Goal: Task Accomplishment & Management: Complete application form

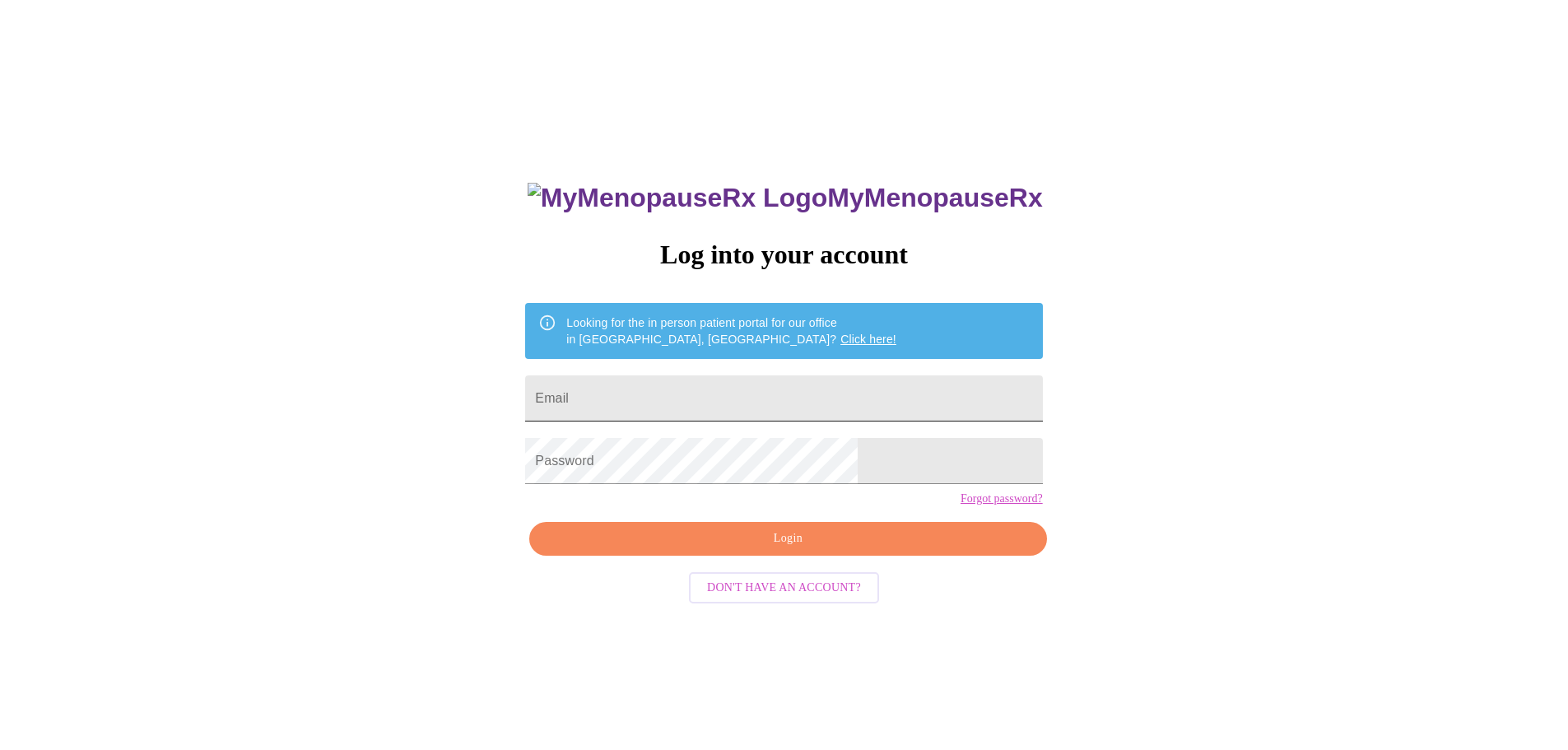
click at [695, 394] on input "Email" at bounding box center [783, 398] width 517 height 46
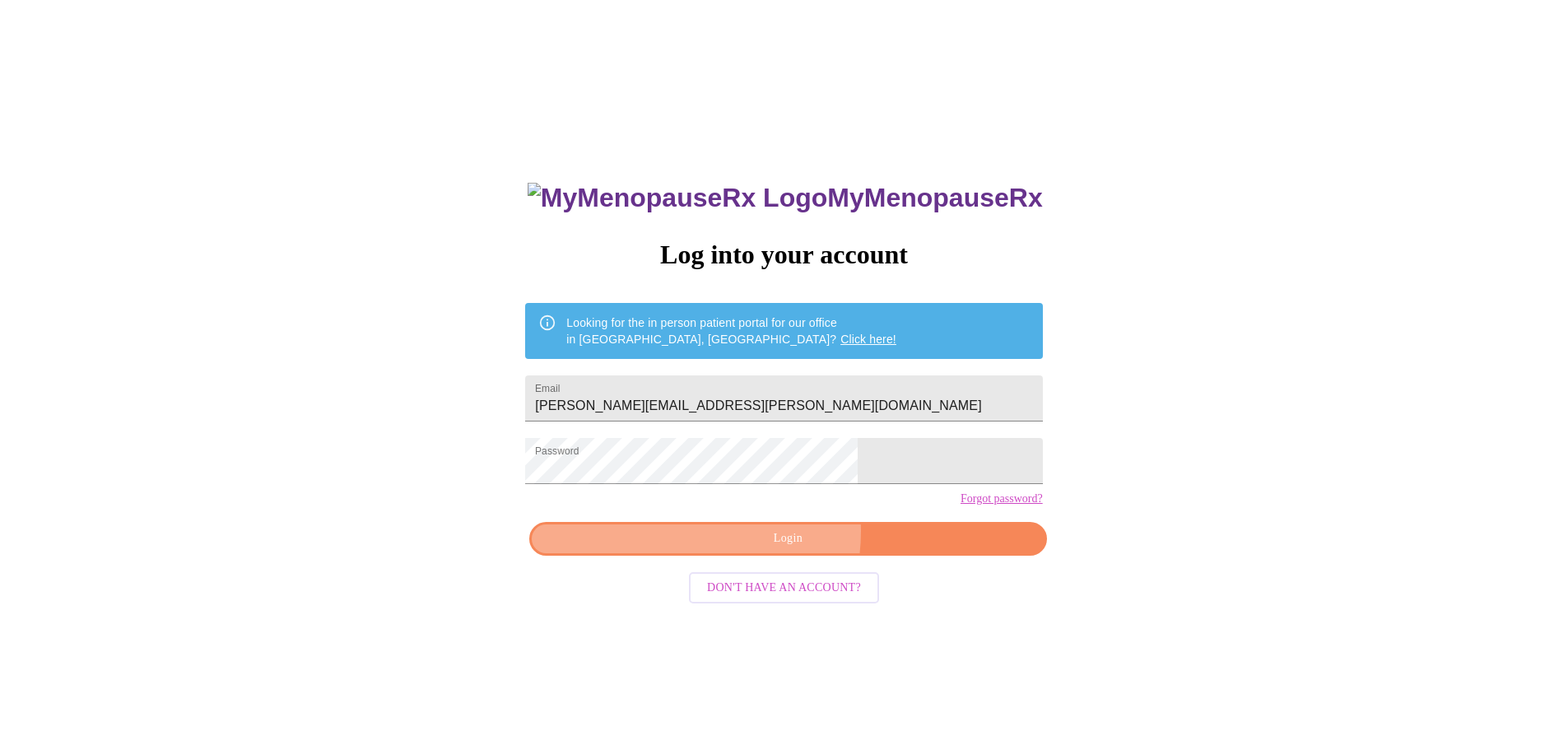
click at [759, 549] on span "Login" at bounding box center [788, 539] width 479 height 21
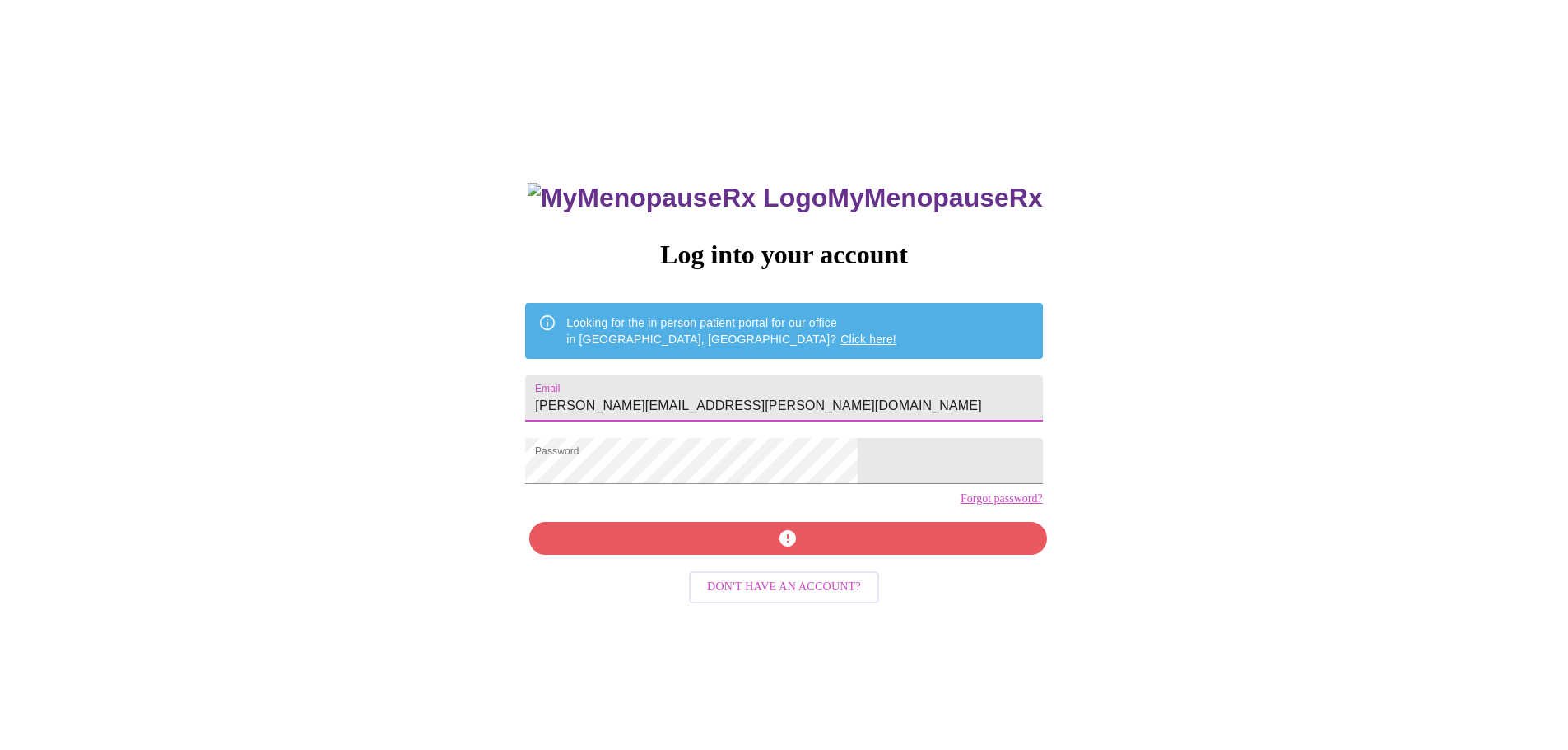
drag, startPoint x: 886, startPoint y: 404, endPoint x: 646, endPoint y: 406, distance: 240.0
click at [628, 385] on input "[PERSON_NAME][EMAIL_ADDRESS][PERSON_NAME][DOMAIN_NAME]" at bounding box center [783, 398] width 517 height 46
type input "[EMAIL_ADDRESS][DOMAIN_NAME]"
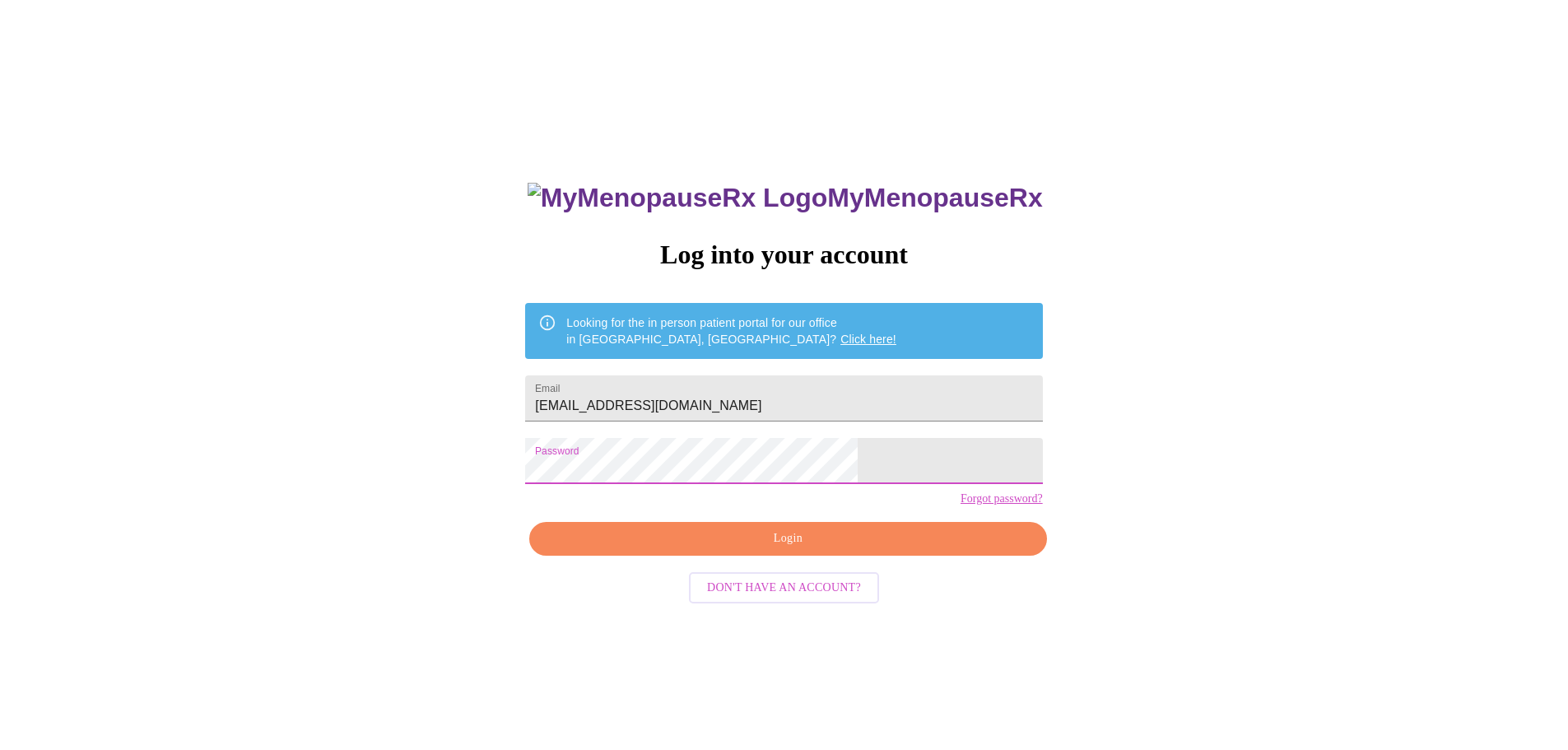
click at [758, 549] on span "Login" at bounding box center [788, 539] width 479 height 21
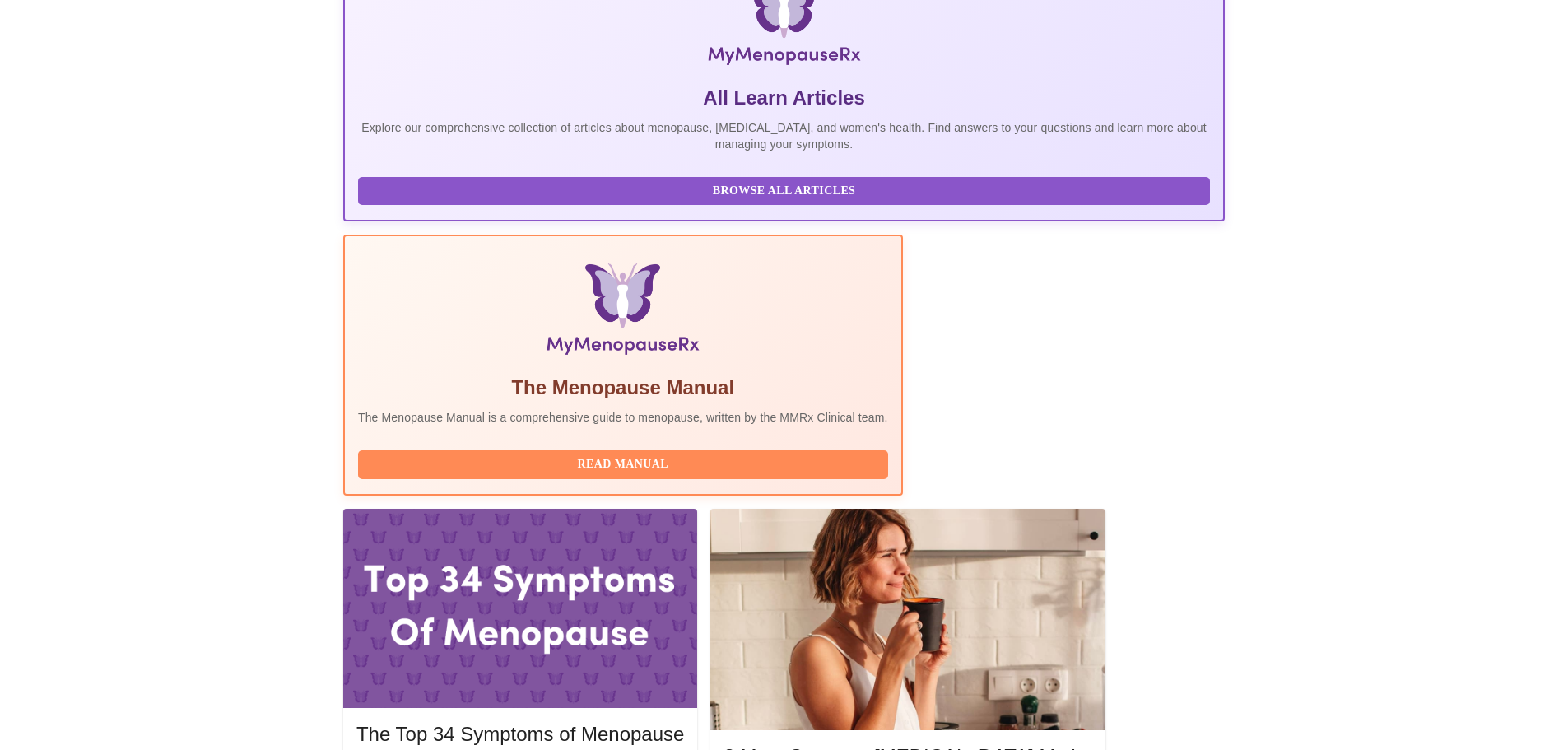
scroll to position [329, 0]
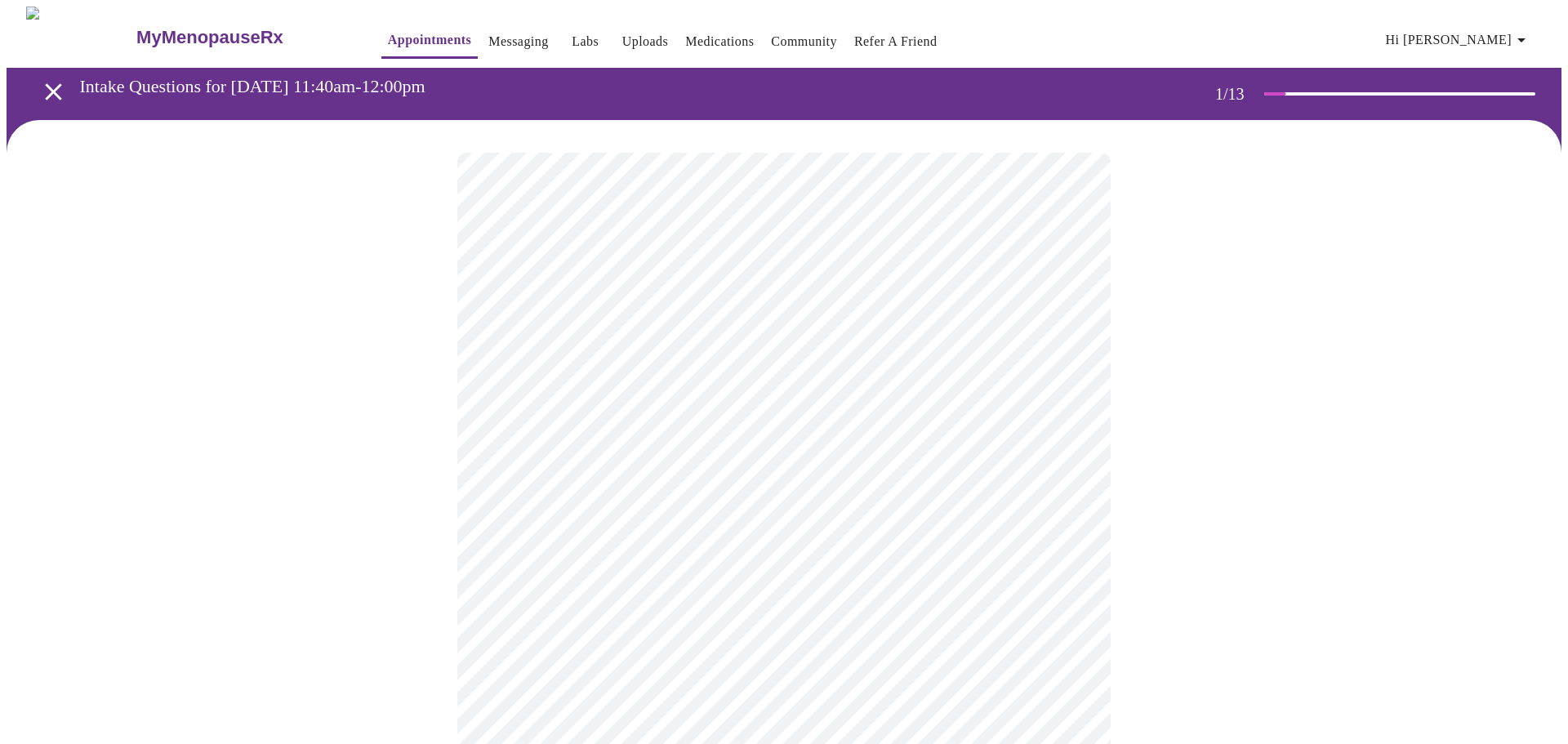
click at [609, 360] on body "MyMenopauseRx Appointments Messaging Labs Uploads Medications Community Refer a…" at bounding box center [784, 752] width 1555 height 1492
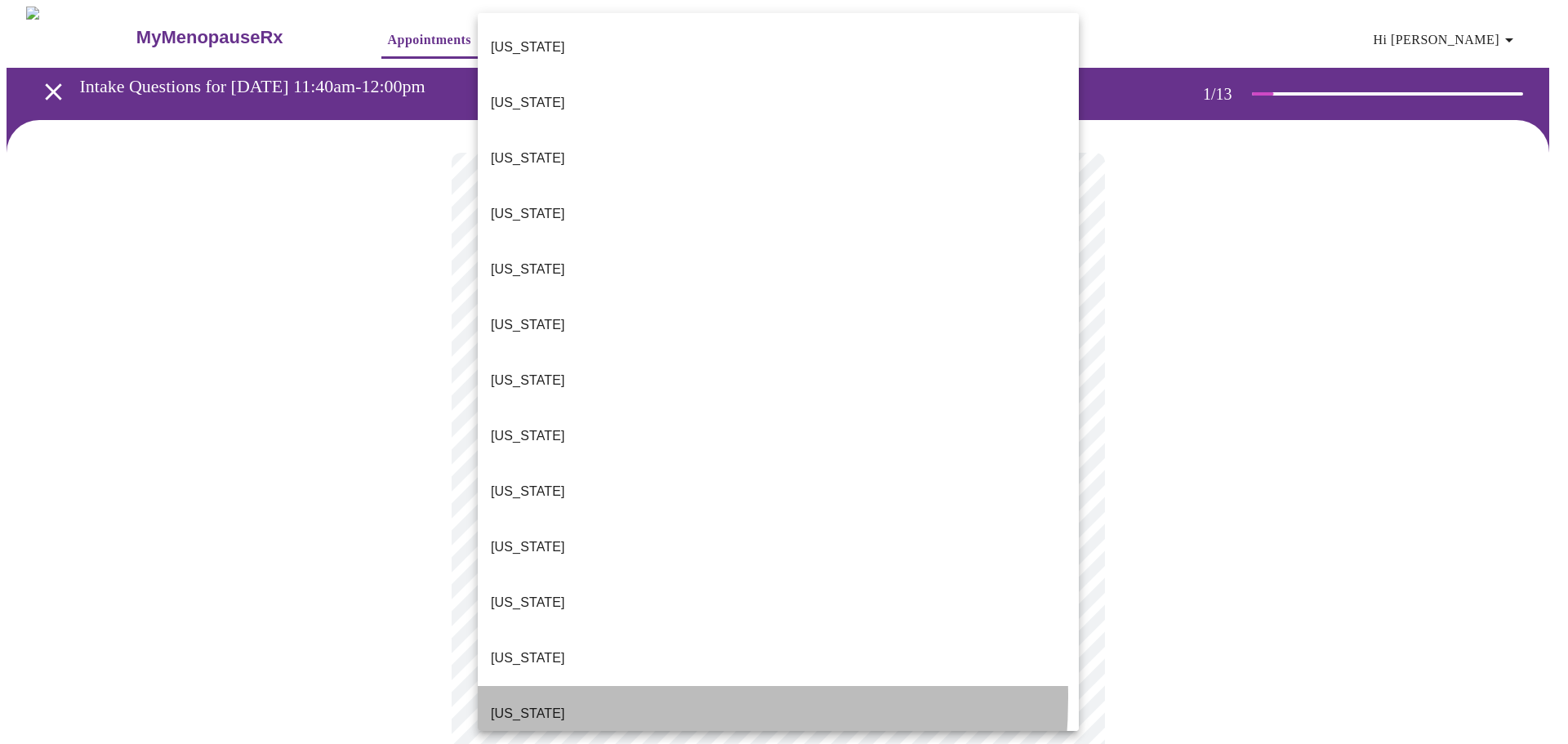
click at [538, 686] on li "[US_STATE]" at bounding box center [778, 713] width 601 height 55
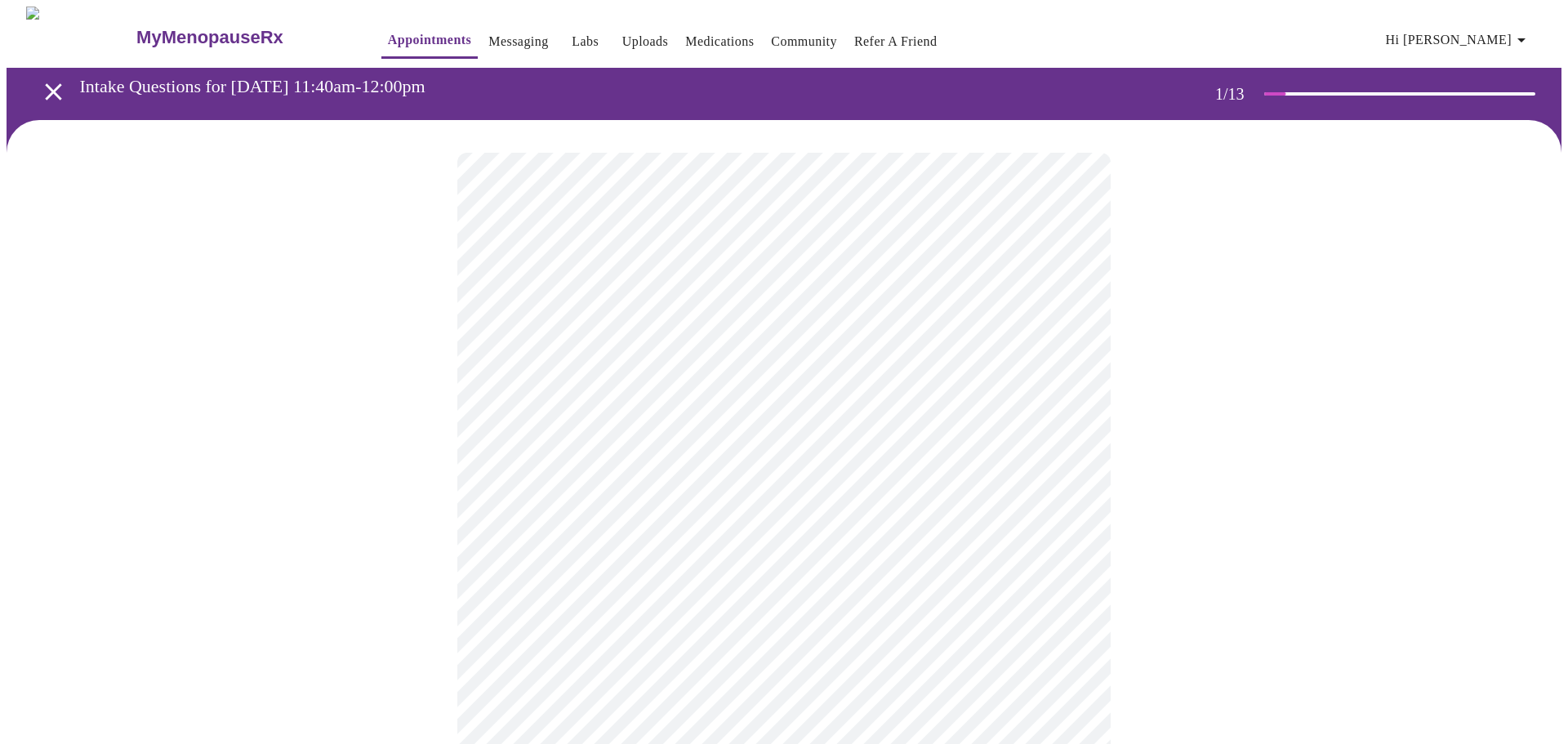
click at [603, 477] on body "MyMenopauseRx Appointments Messaging Labs Uploads Medications Community Refer a…" at bounding box center [784, 747] width 1555 height 1482
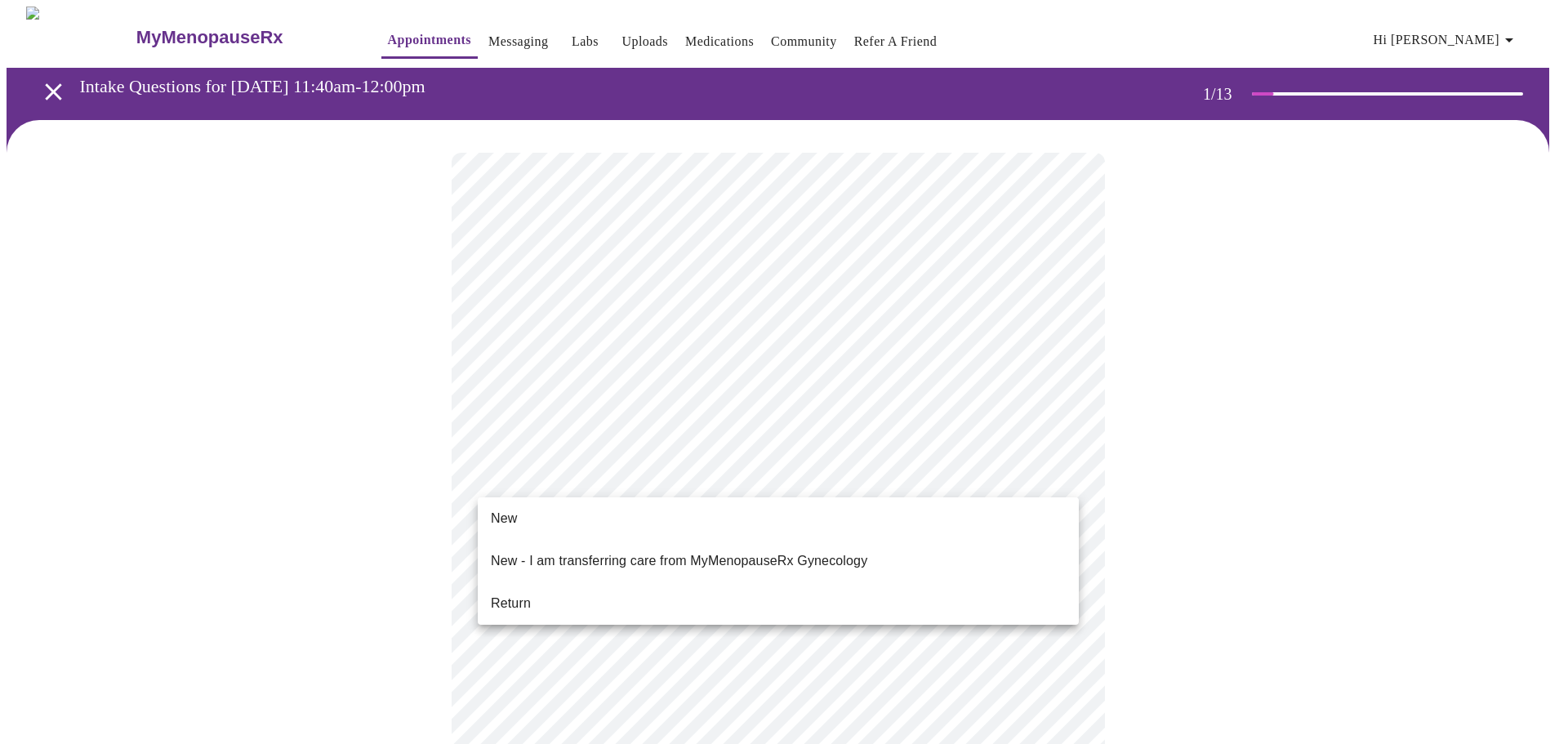
click at [537, 589] on li "Return" at bounding box center [778, 603] width 601 height 30
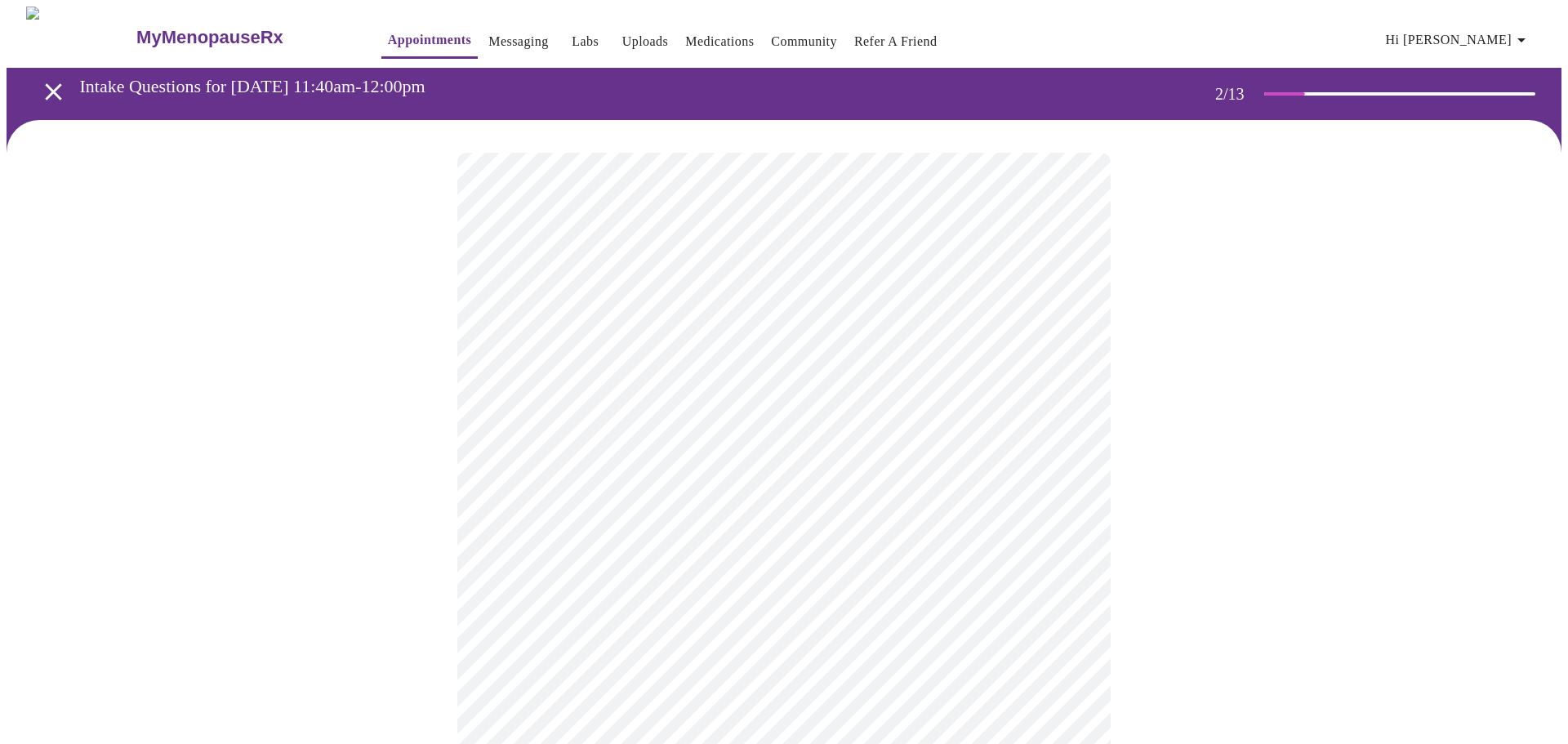
click at [808, 344] on body "MyMenopauseRx Appointments Messaging Labs Uploads Medications Community Refer a…" at bounding box center [784, 497] width 1555 height 982
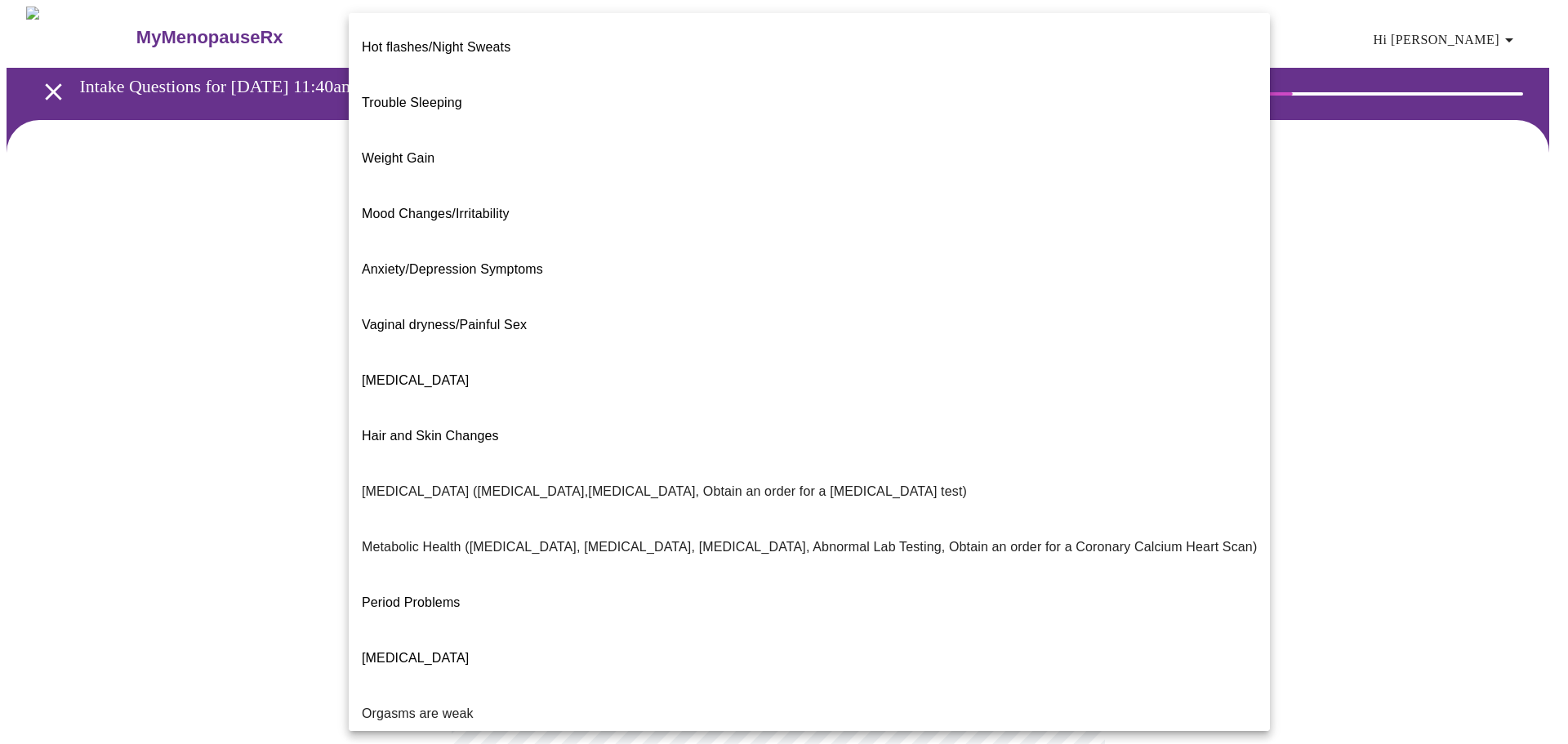
click at [427, 96] on span "Trouble Sleeping" at bounding box center [411, 102] width 100 height 14
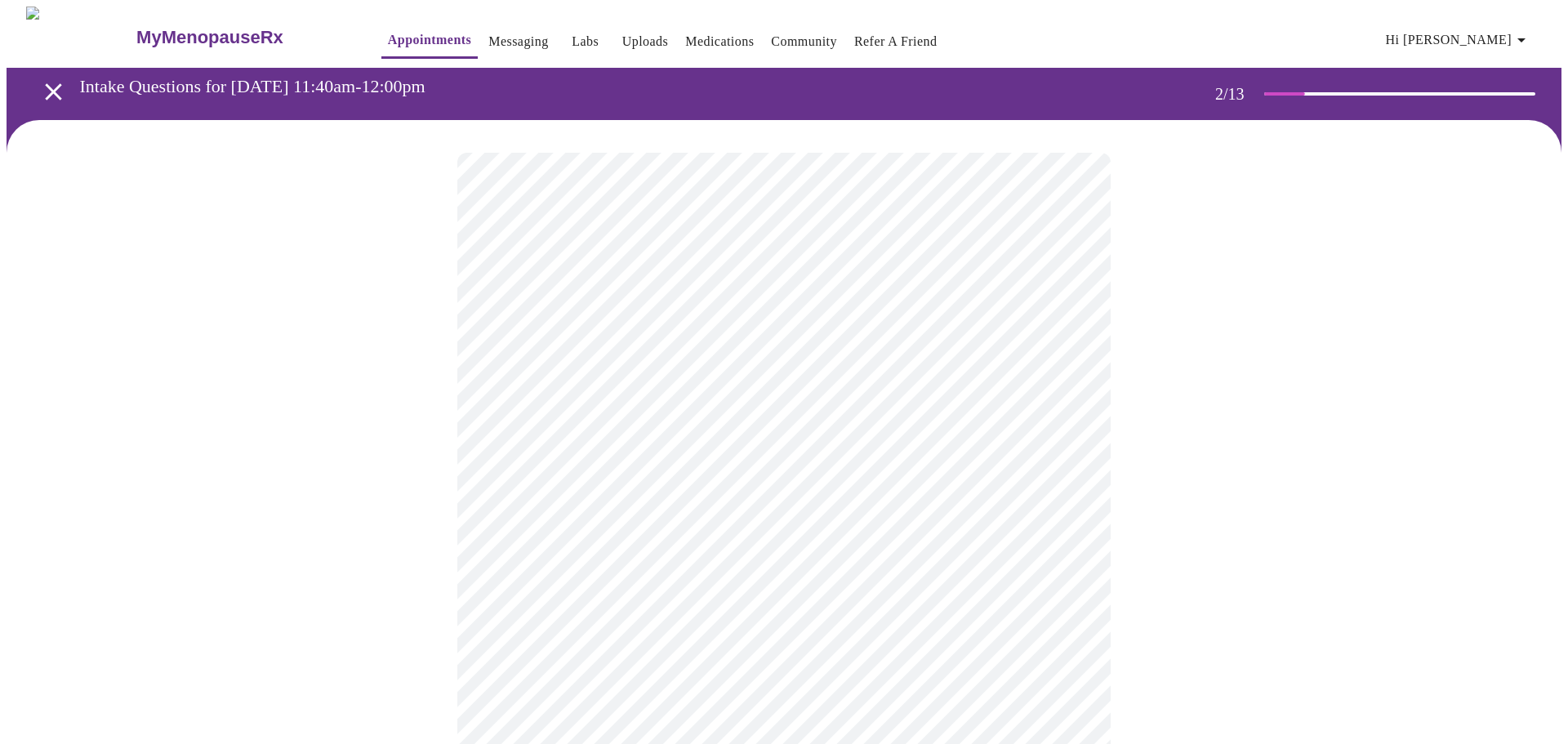
click at [694, 352] on body "MyMenopauseRx Appointments Messaging Labs Uploads Medications Community Refer a…" at bounding box center [784, 492] width 1555 height 972
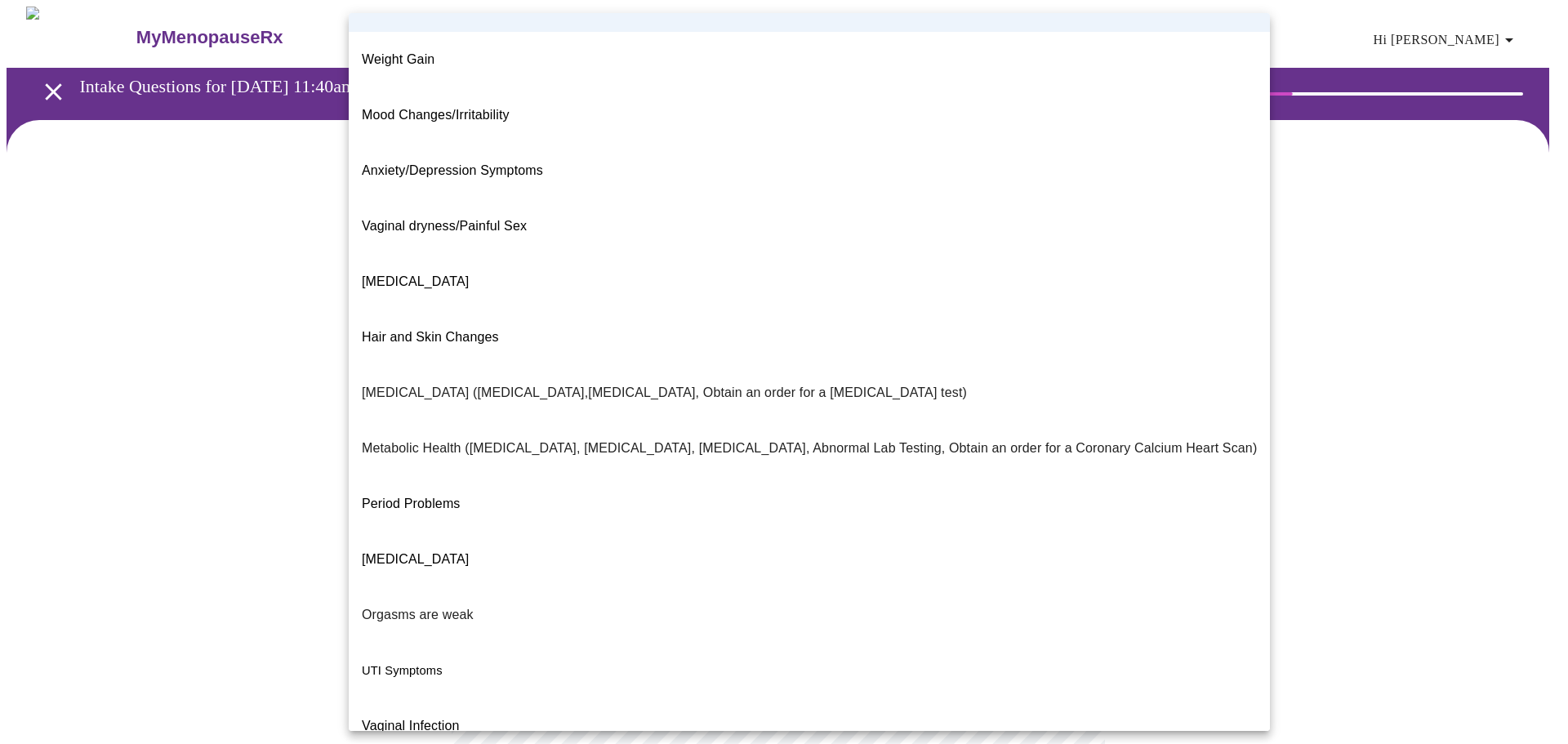
scroll to position [102, 0]
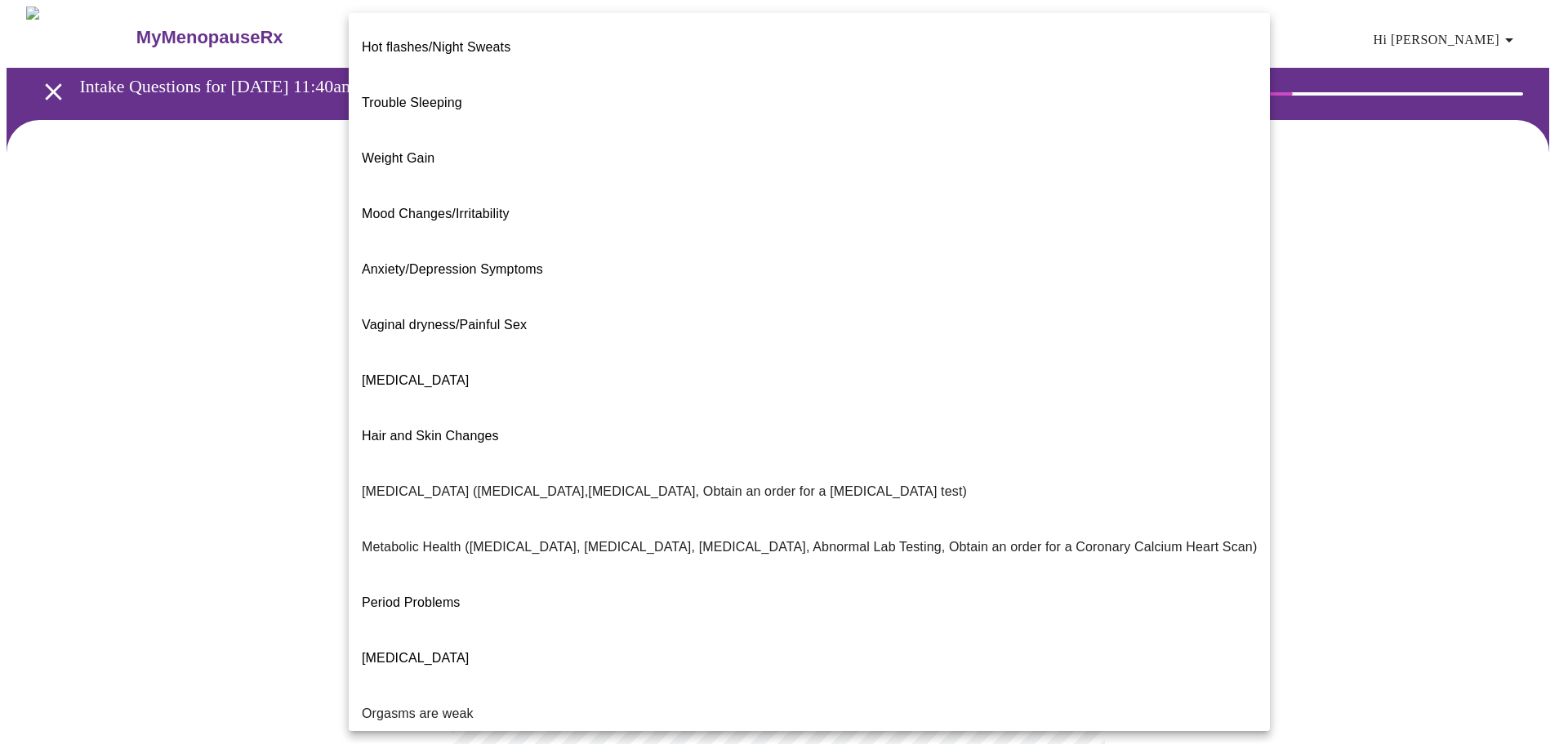
click at [555, 353] on body "MyMenopauseRx Appointments Messaging Labs Uploads Medications Community Refer a…" at bounding box center [784, 492] width 1555 height 972
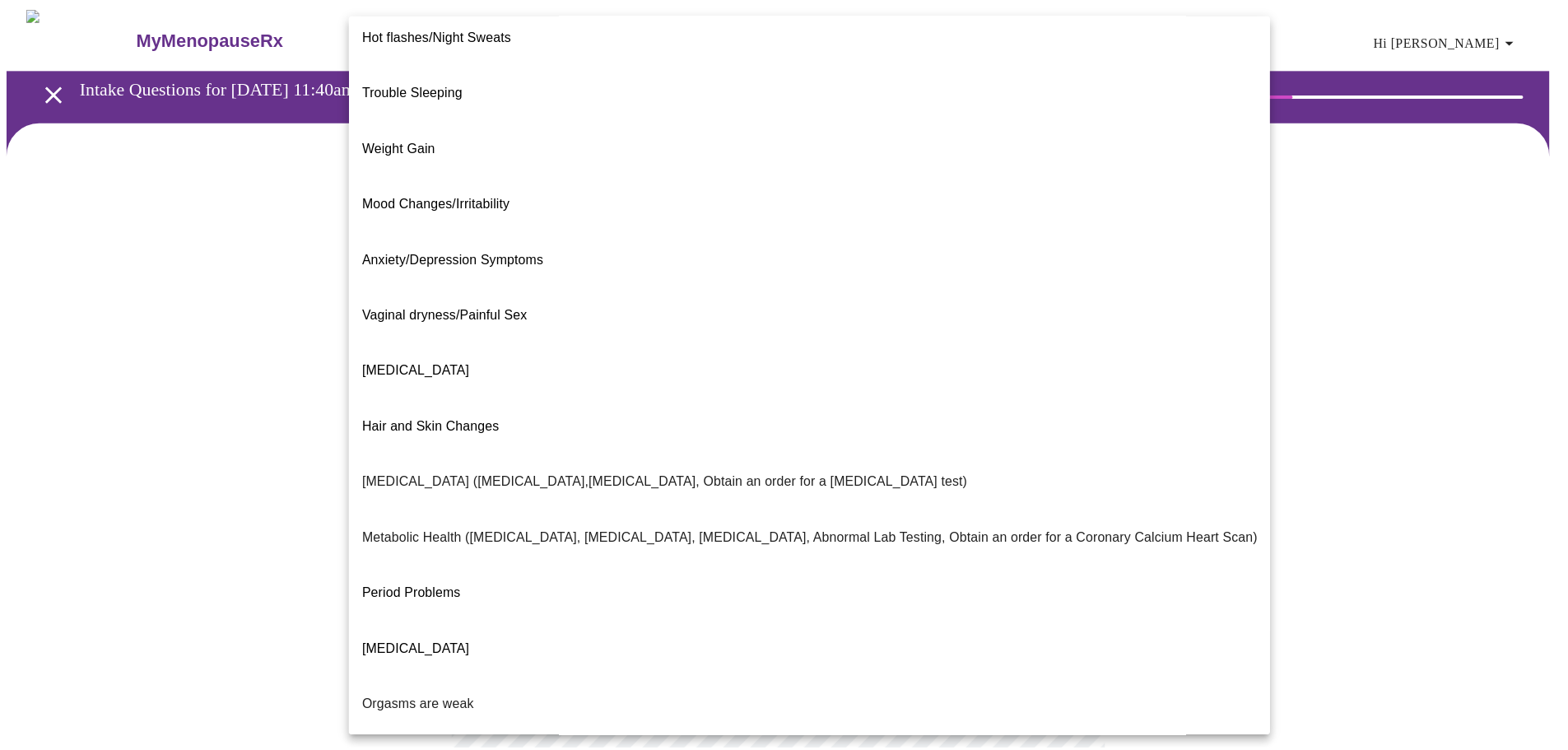
scroll to position [0, 0]
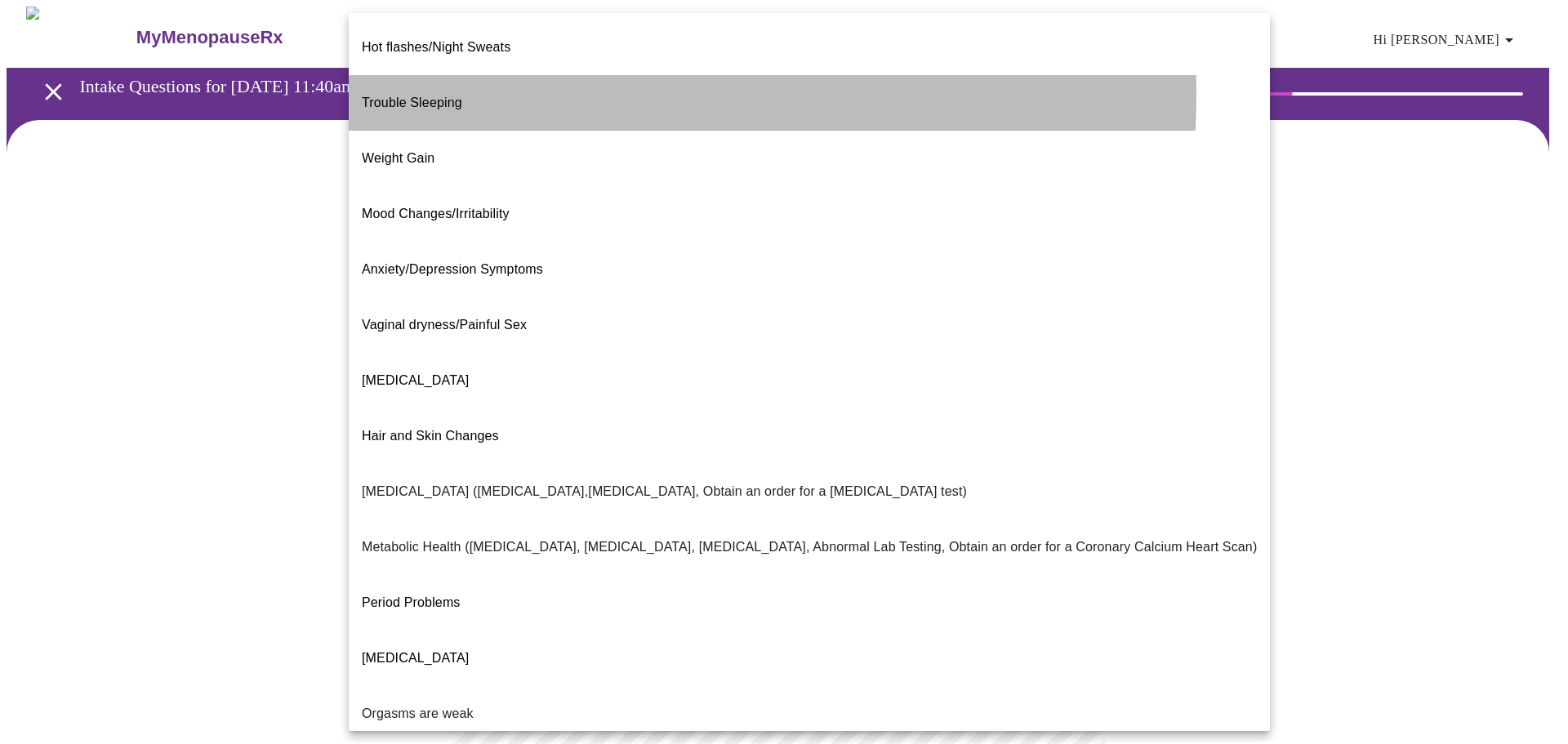
click at [415, 96] on span "Trouble Sleeping" at bounding box center [411, 102] width 100 height 14
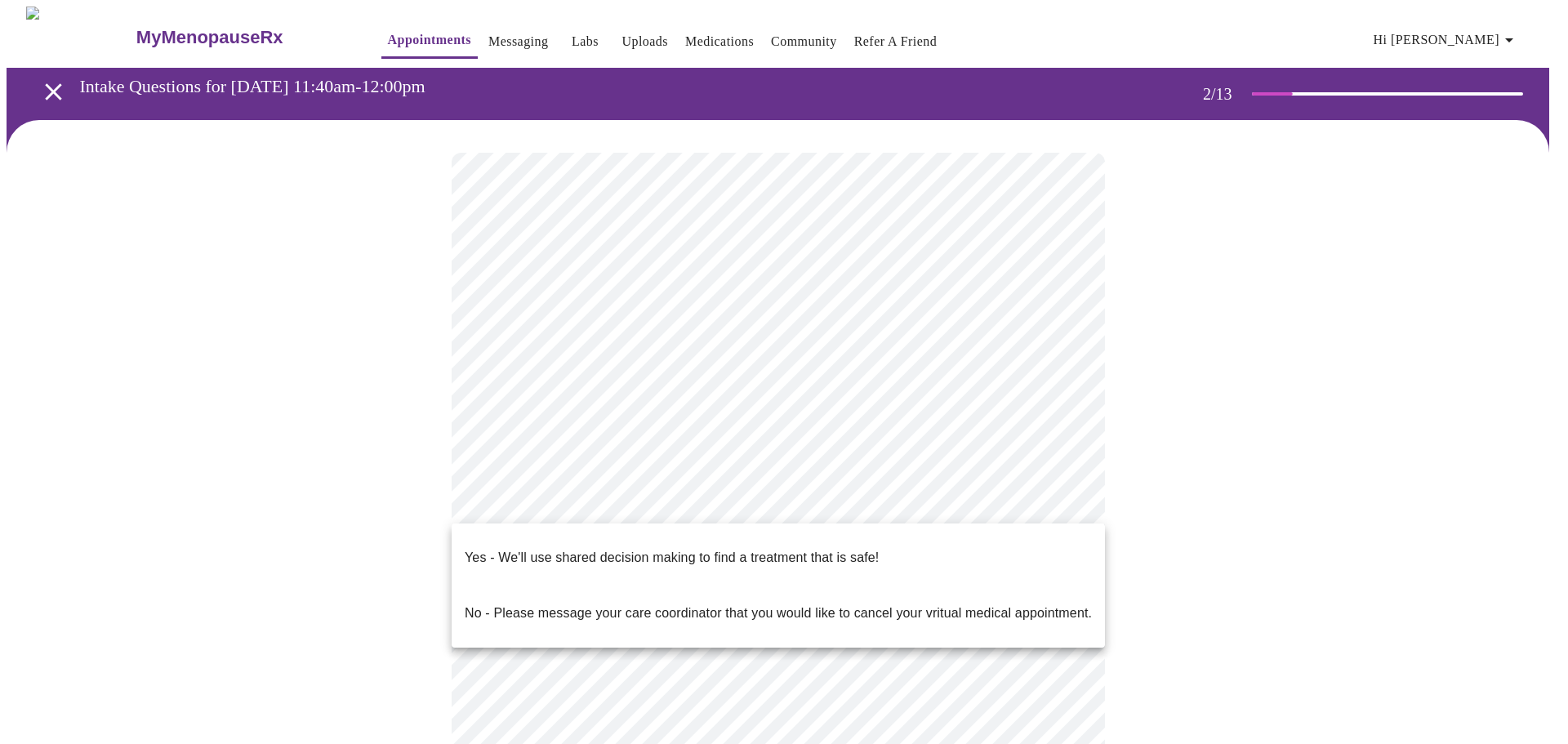
click at [622, 505] on body "MyMenopauseRx Appointments Messaging Labs Uploads Medications Community Refer a…" at bounding box center [784, 492] width 1555 height 972
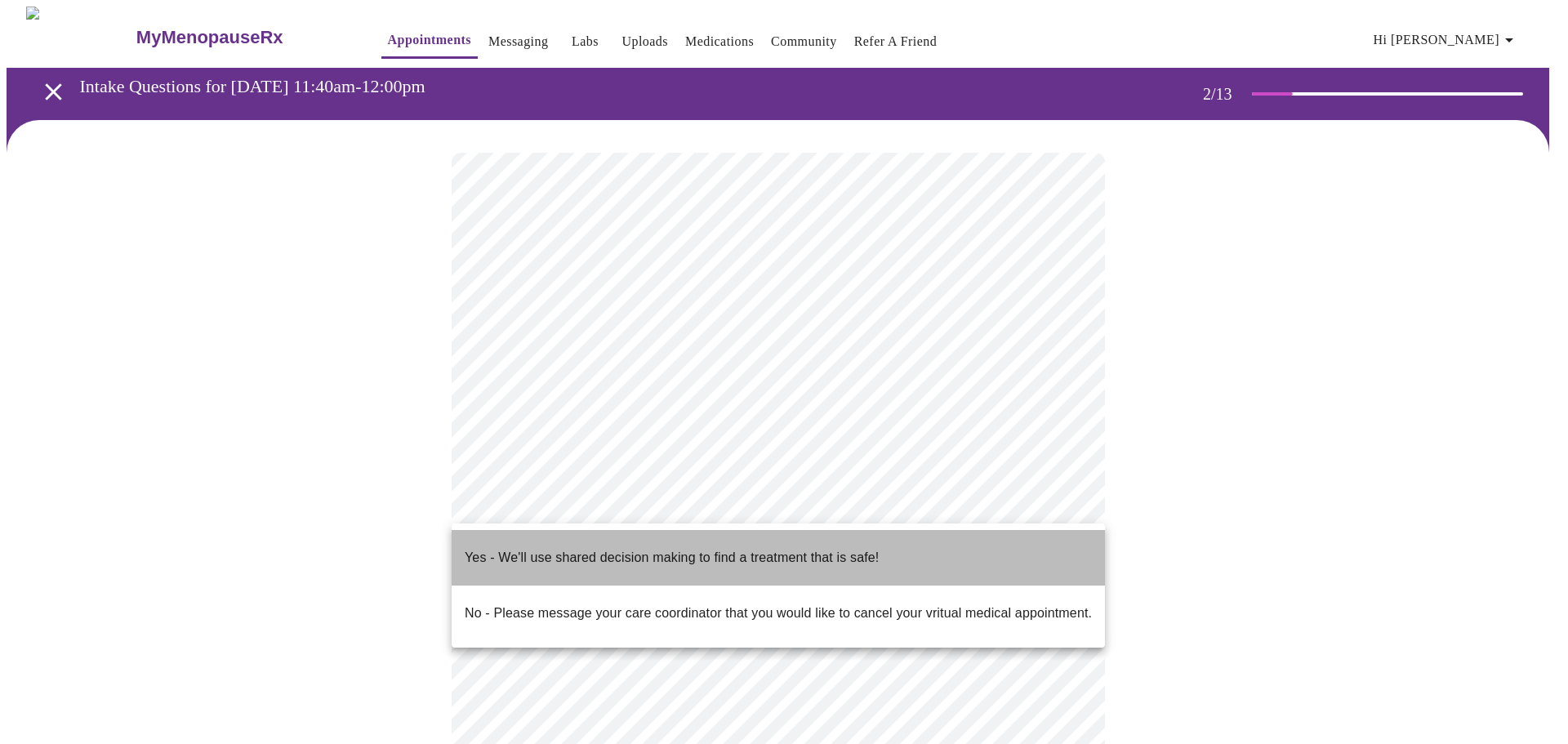
click at [610, 549] on p "Yes - We'll use shared decision making to find a treatment that is safe!" at bounding box center [672, 558] width 414 height 20
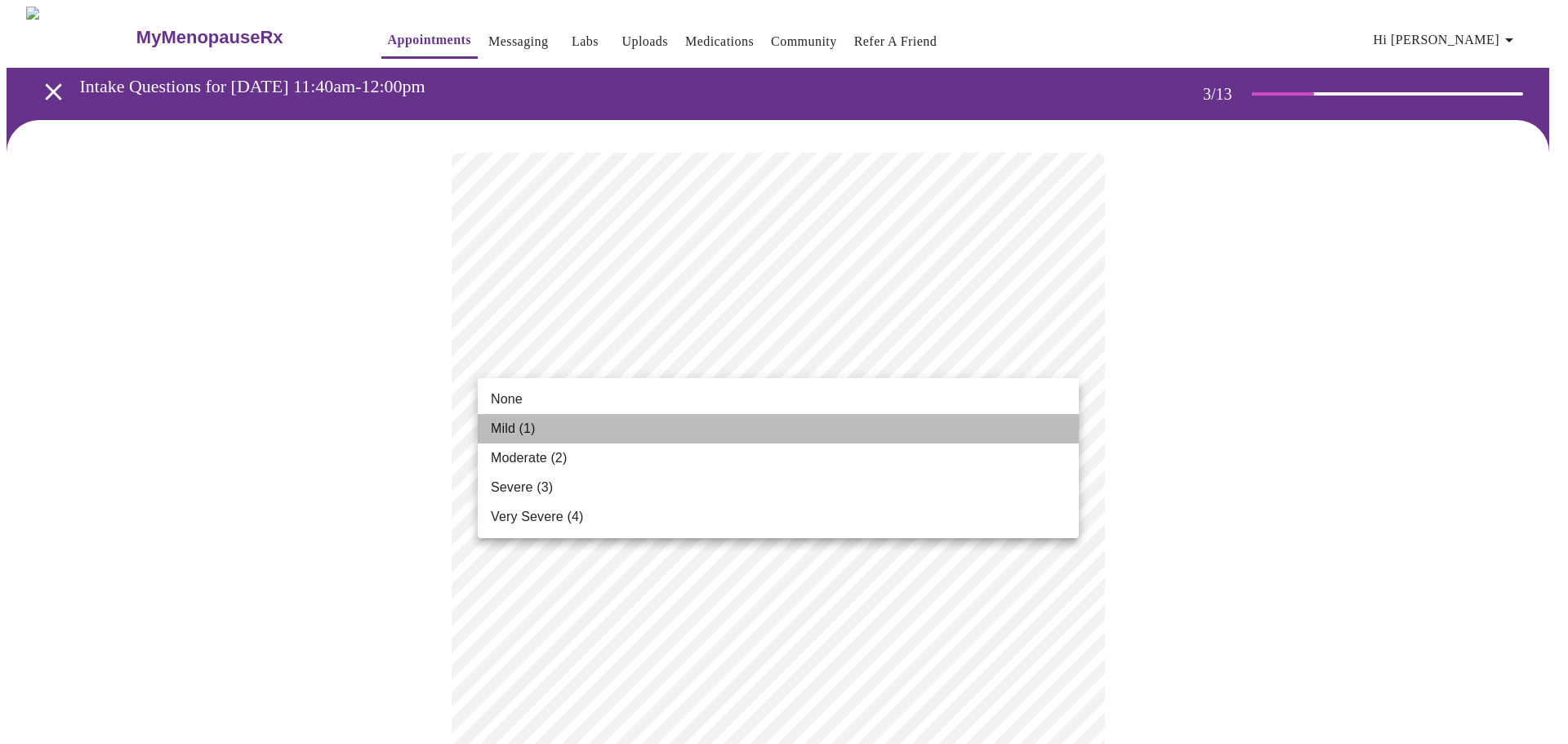
click at [533, 427] on span "Mild (1)" at bounding box center [514, 429] width 45 height 20
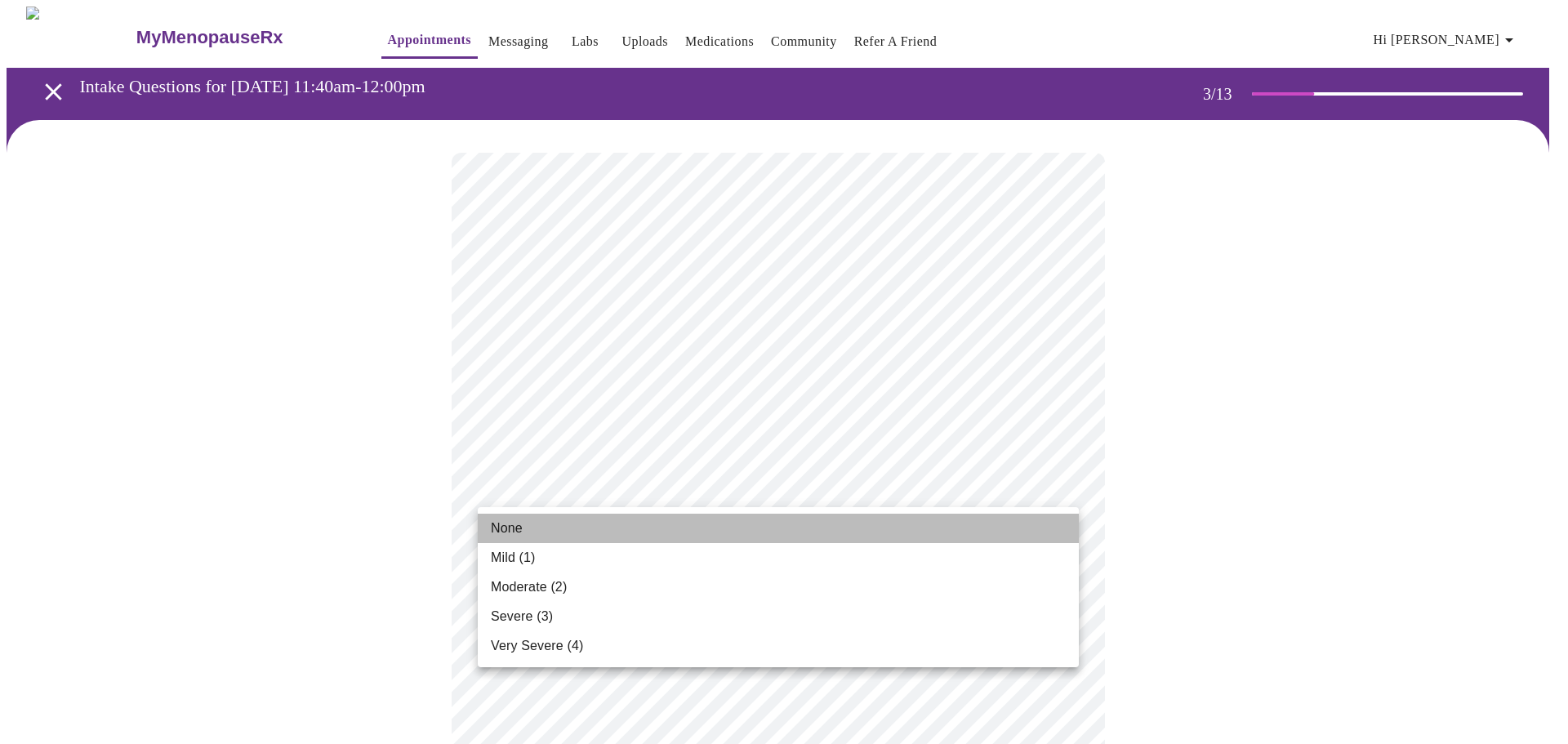
click at [547, 536] on li "None" at bounding box center [778, 528] width 601 height 30
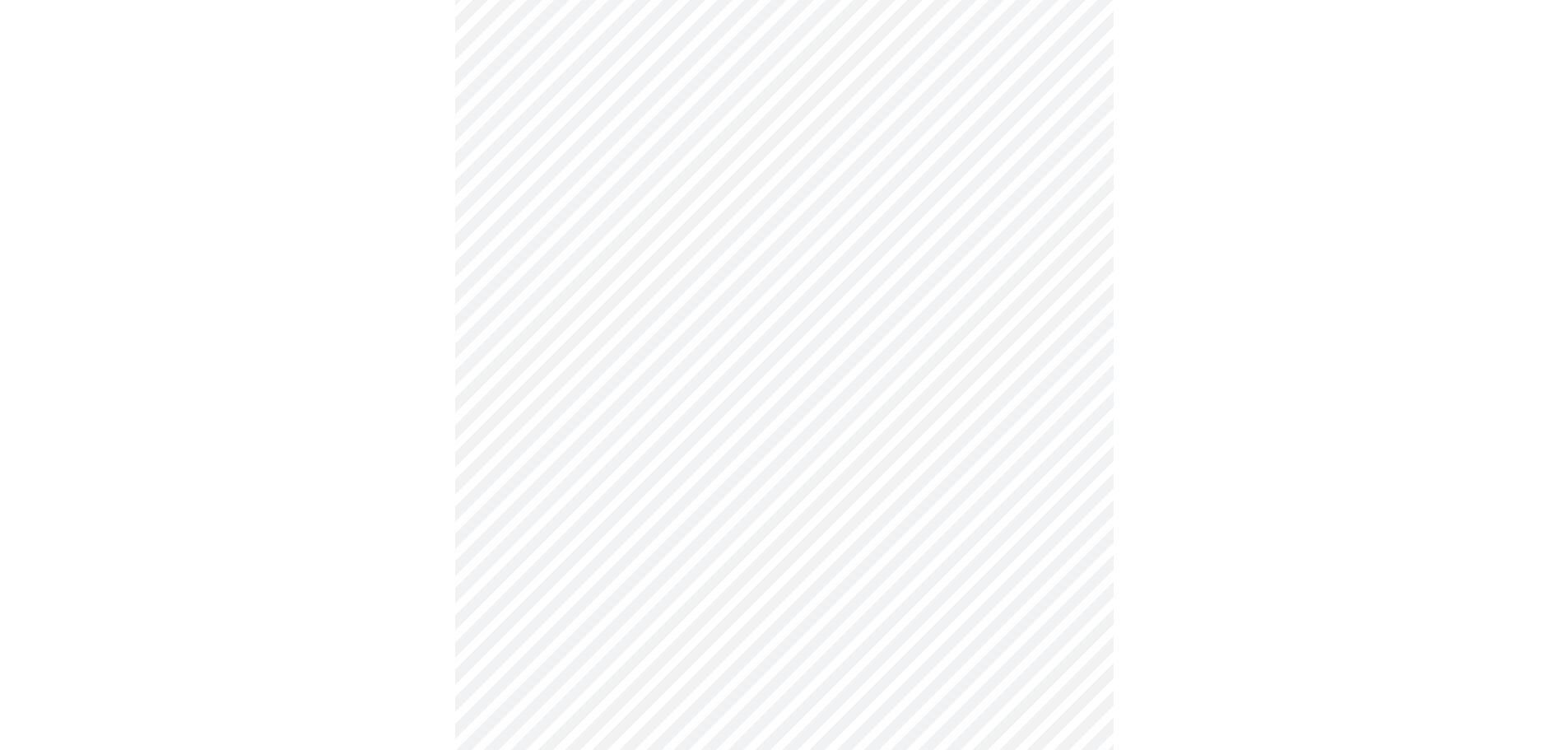
scroll to position [165, 0]
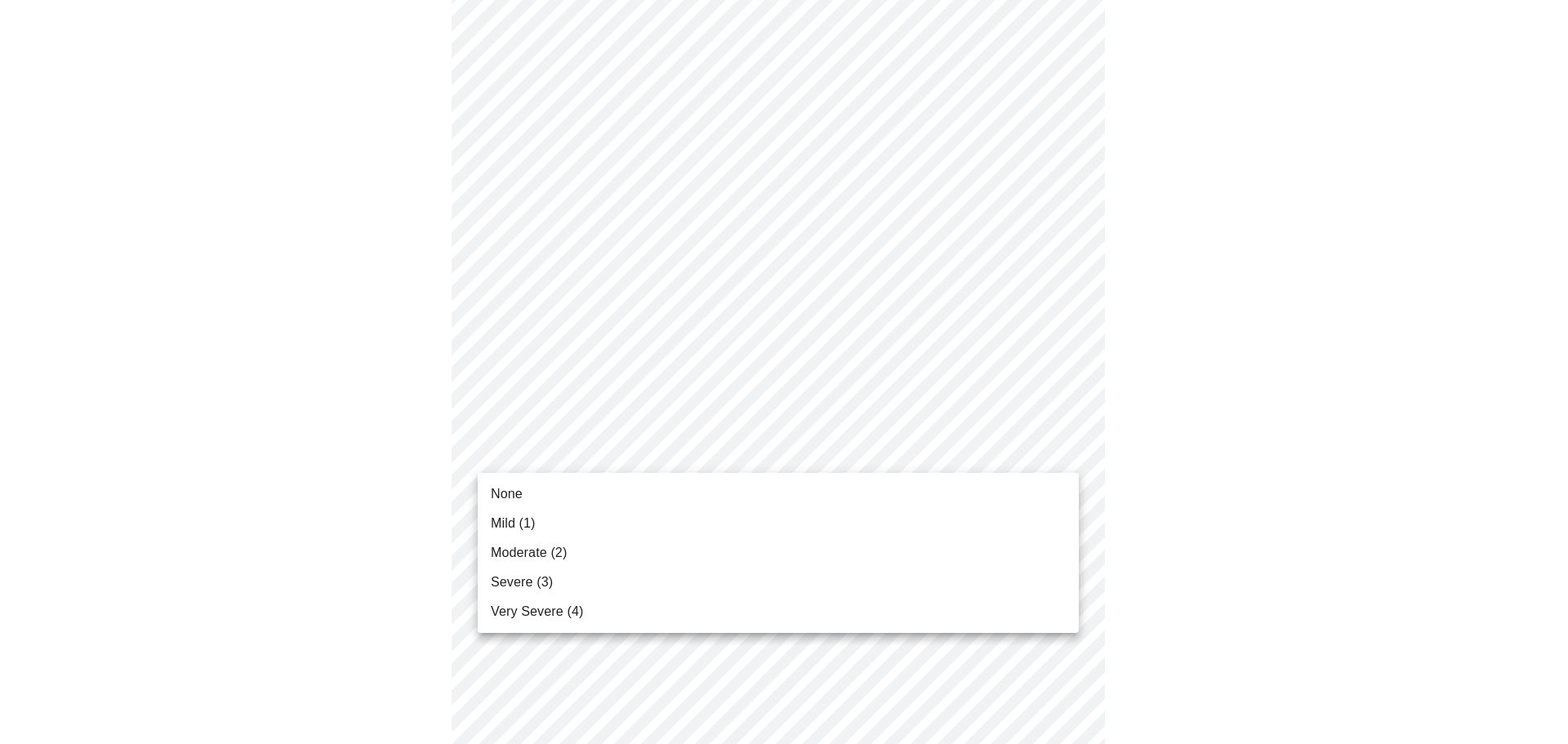
click at [521, 612] on span "Very Severe (4)" at bounding box center [537, 612] width 92 height 20
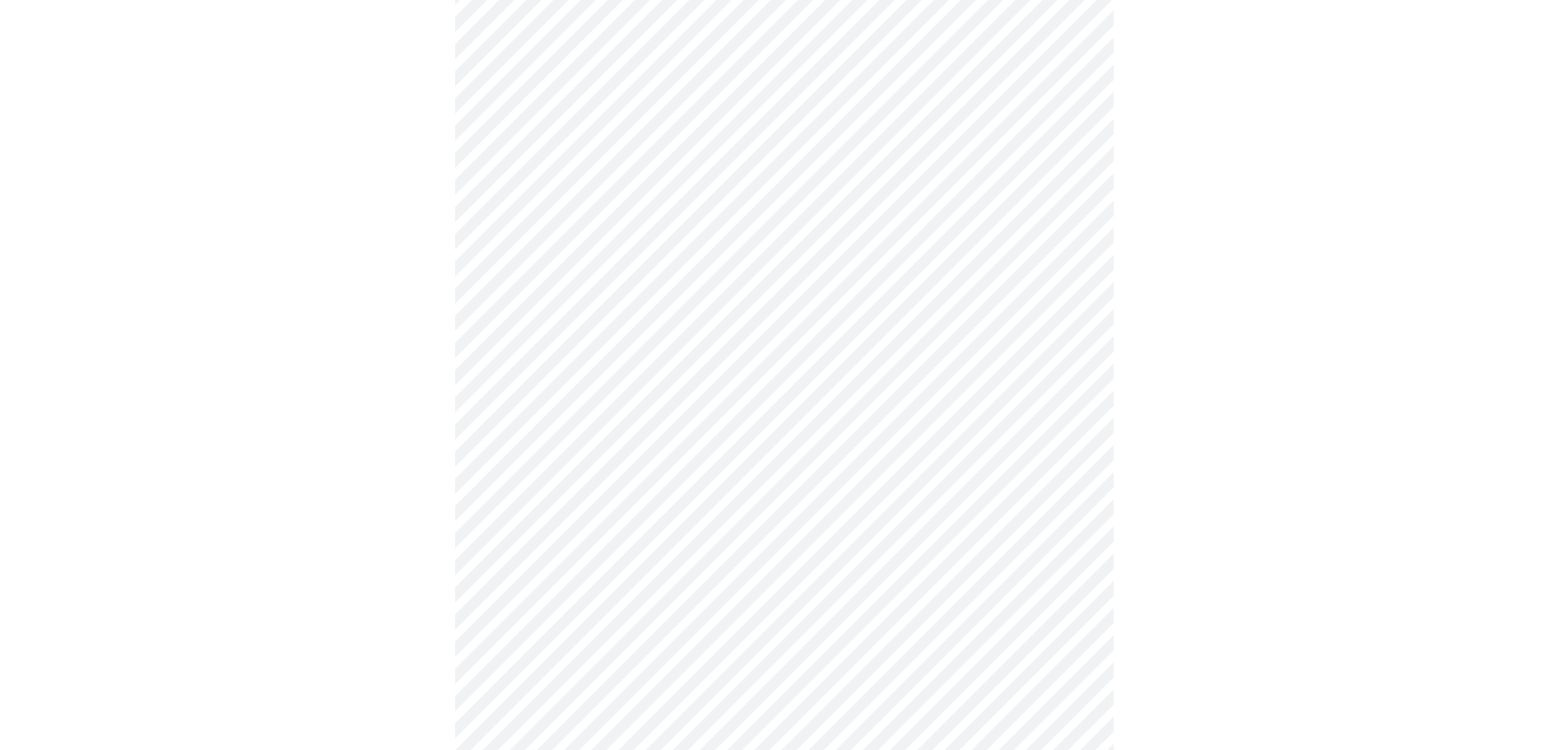
scroll to position [329, 0]
click at [711, 427] on body "MyMenopauseRx Appointments Messaging Labs Uploads Medications Community Refer a…" at bounding box center [790, 737] width 1567 height 2121
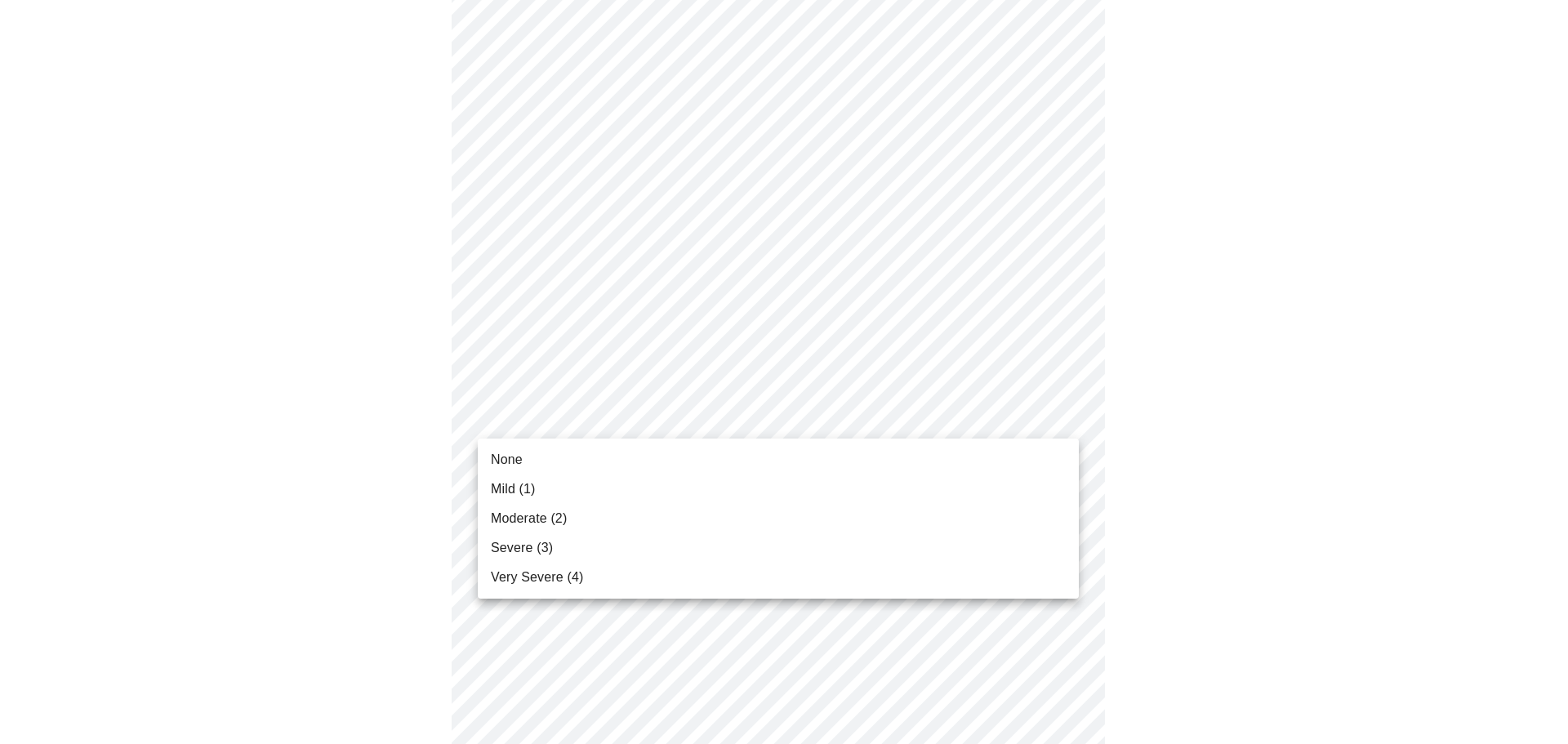
click at [534, 490] on span "Mild (1)" at bounding box center [514, 489] width 45 height 20
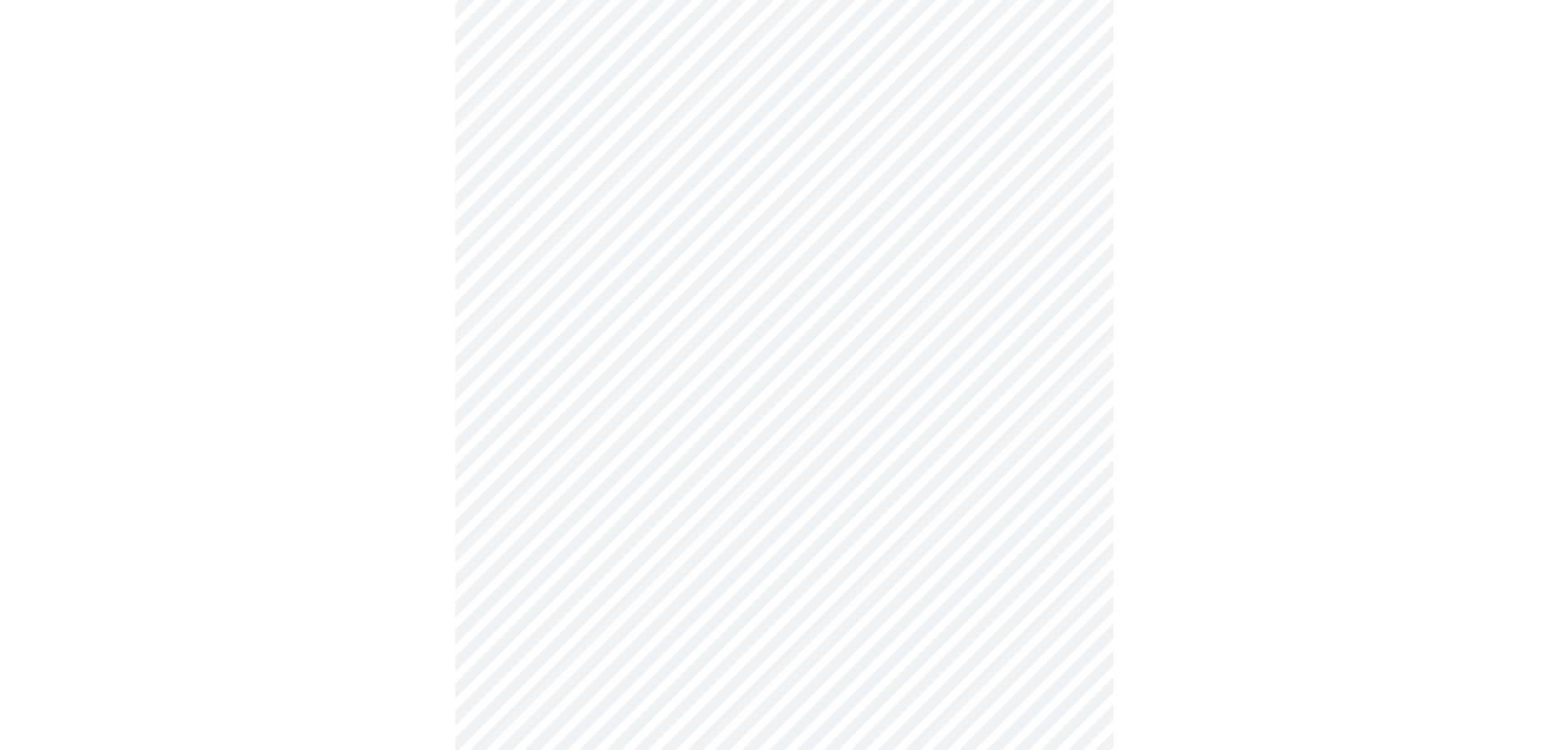
scroll to position [494, 0]
click at [687, 367] on body "MyMenopauseRx Appointments Messaging Labs Uploads Medications Community Refer a…" at bounding box center [790, 561] width 1567 height 2098
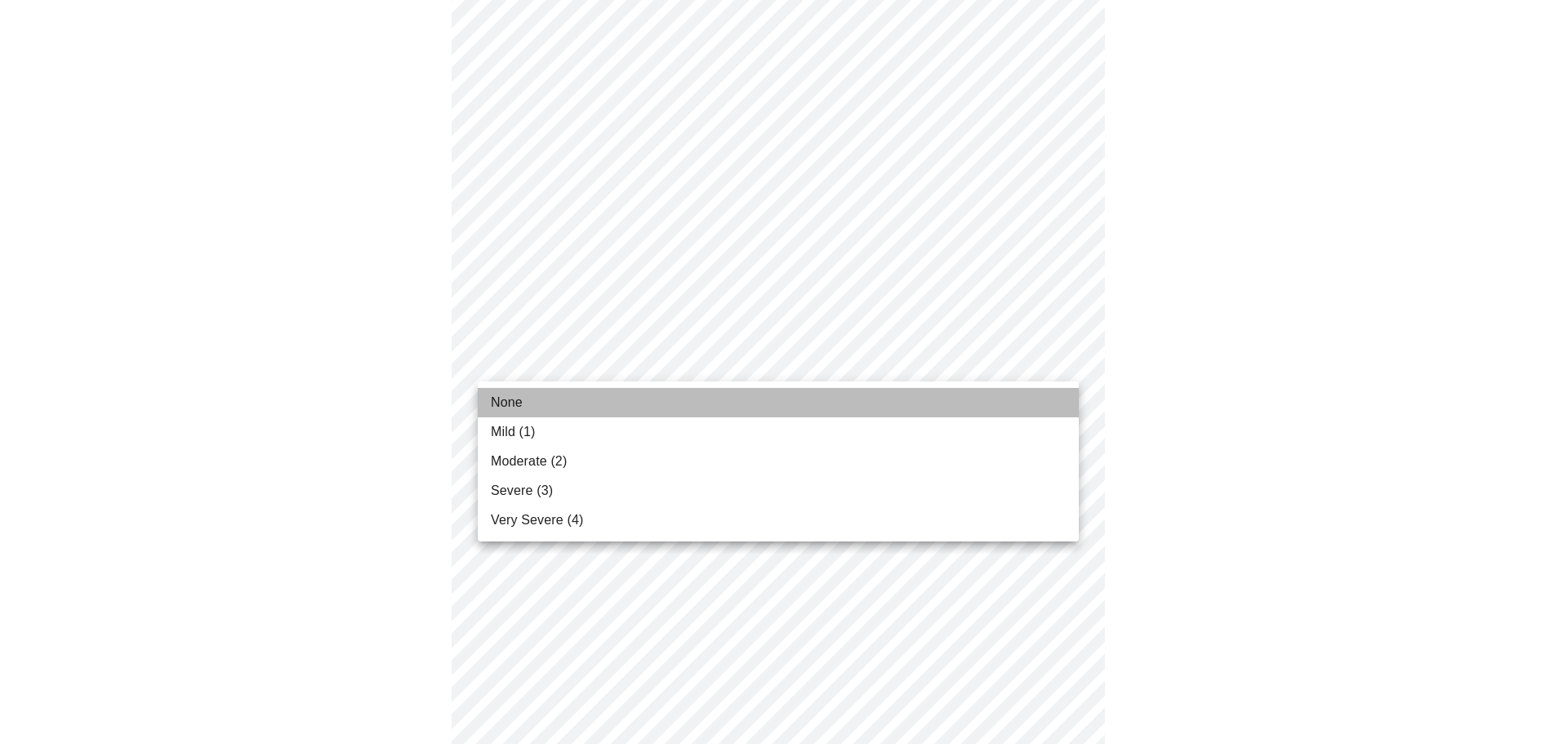
click at [516, 401] on span "None" at bounding box center [506, 402] width 32 height 20
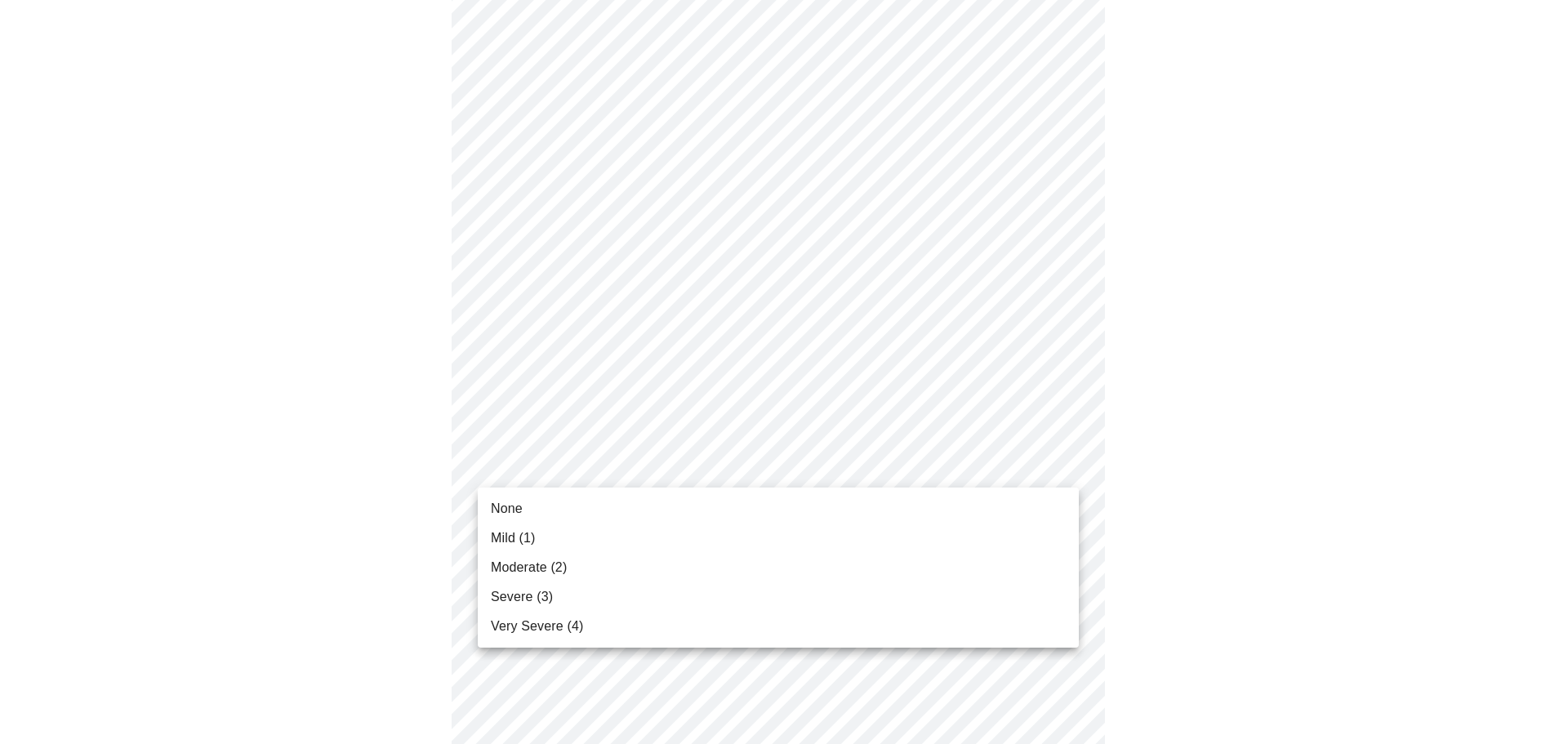
click at [643, 466] on body "MyMenopauseRx Appointments Messaging Labs Uploads Medications Community Refer a…" at bounding box center [784, 545] width 1555 height 2058
click at [515, 509] on span "None" at bounding box center [506, 509] width 32 height 20
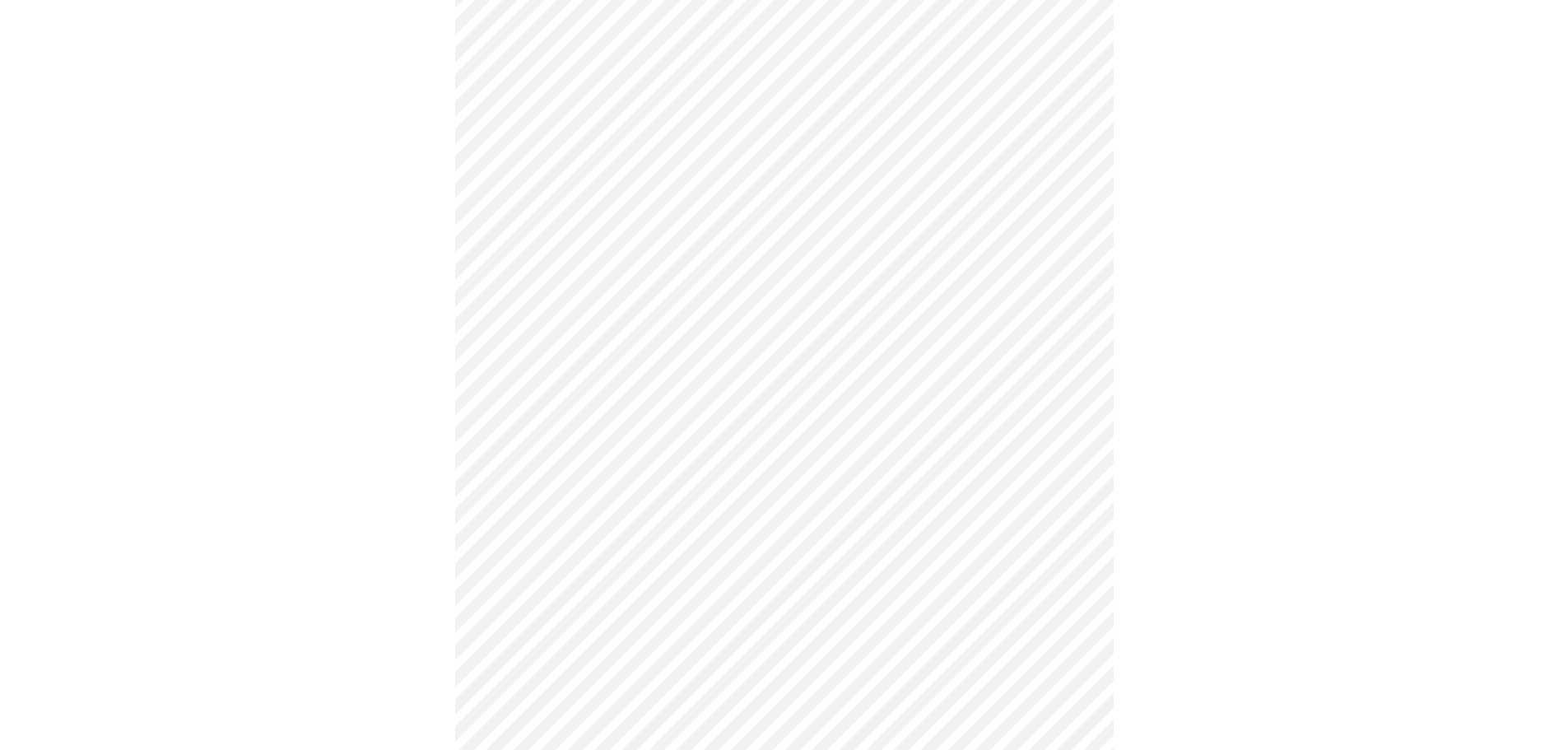
scroll to position [741, 0]
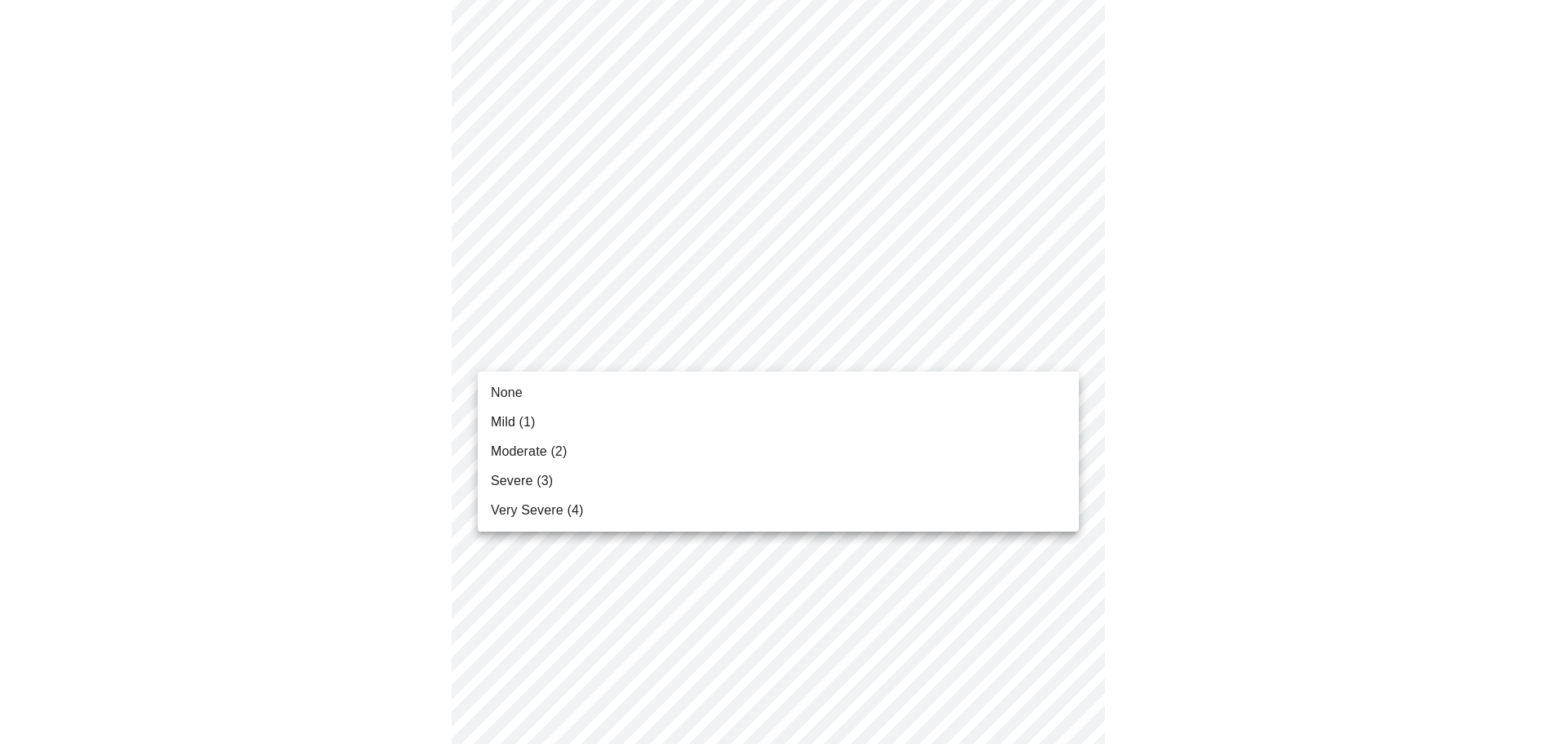
click at [613, 351] on body "MyMenopauseRx Appointments Messaging Labs Uploads Medications Community Refer a…" at bounding box center [784, 288] width 1555 height 2035
click at [521, 390] on span "None" at bounding box center [506, 393] width 32 height 20
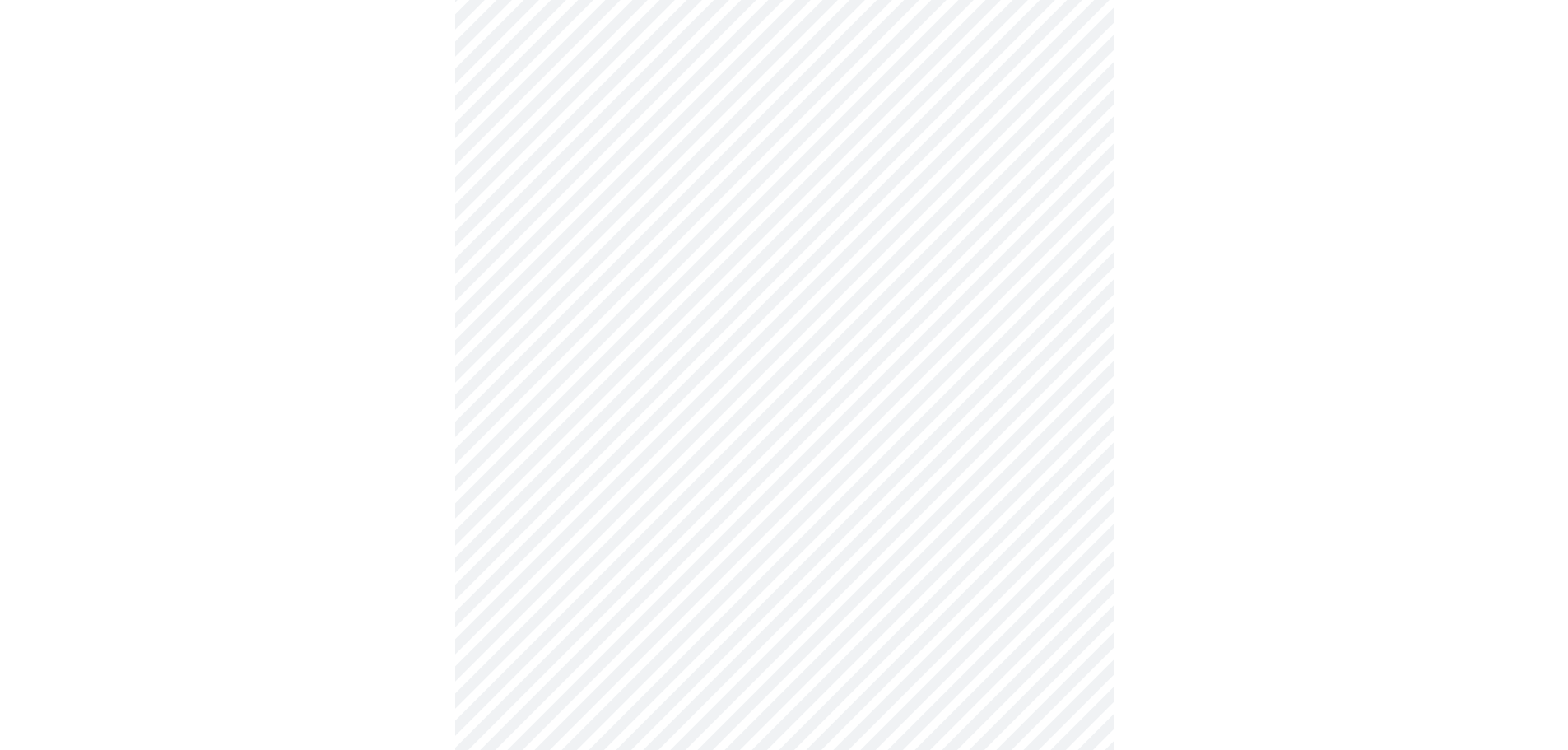
scroll to position [906, 0]
click at [600, 321] on body "MyMenopauseRx Appointments Messaging Labs Uploads Medications Community Refer a…" at bounding box center [790, 116] width 1567 height 2029
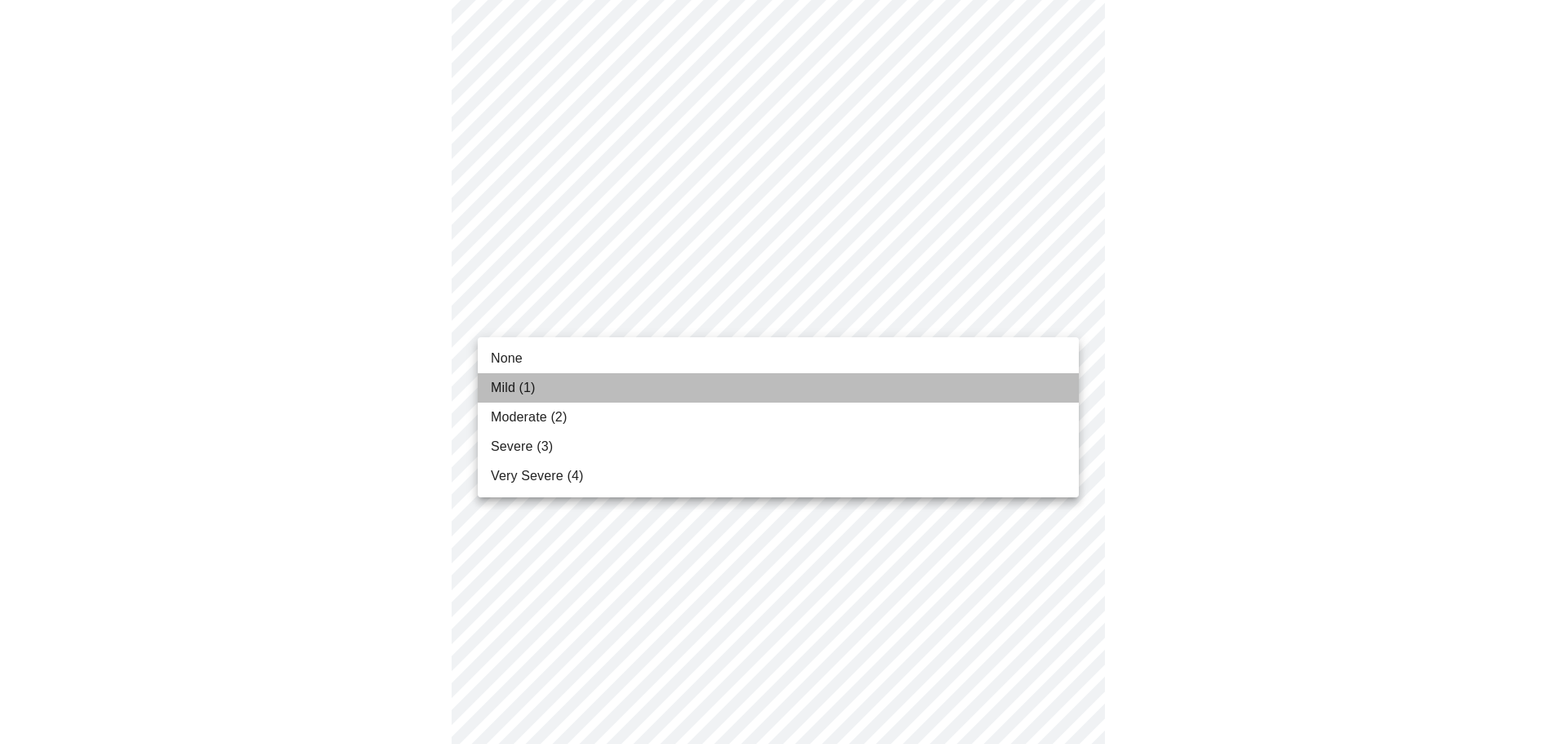
click at [531, 385] on span "Mild (1)" at bounding box center [514, 388] width 45 height 20
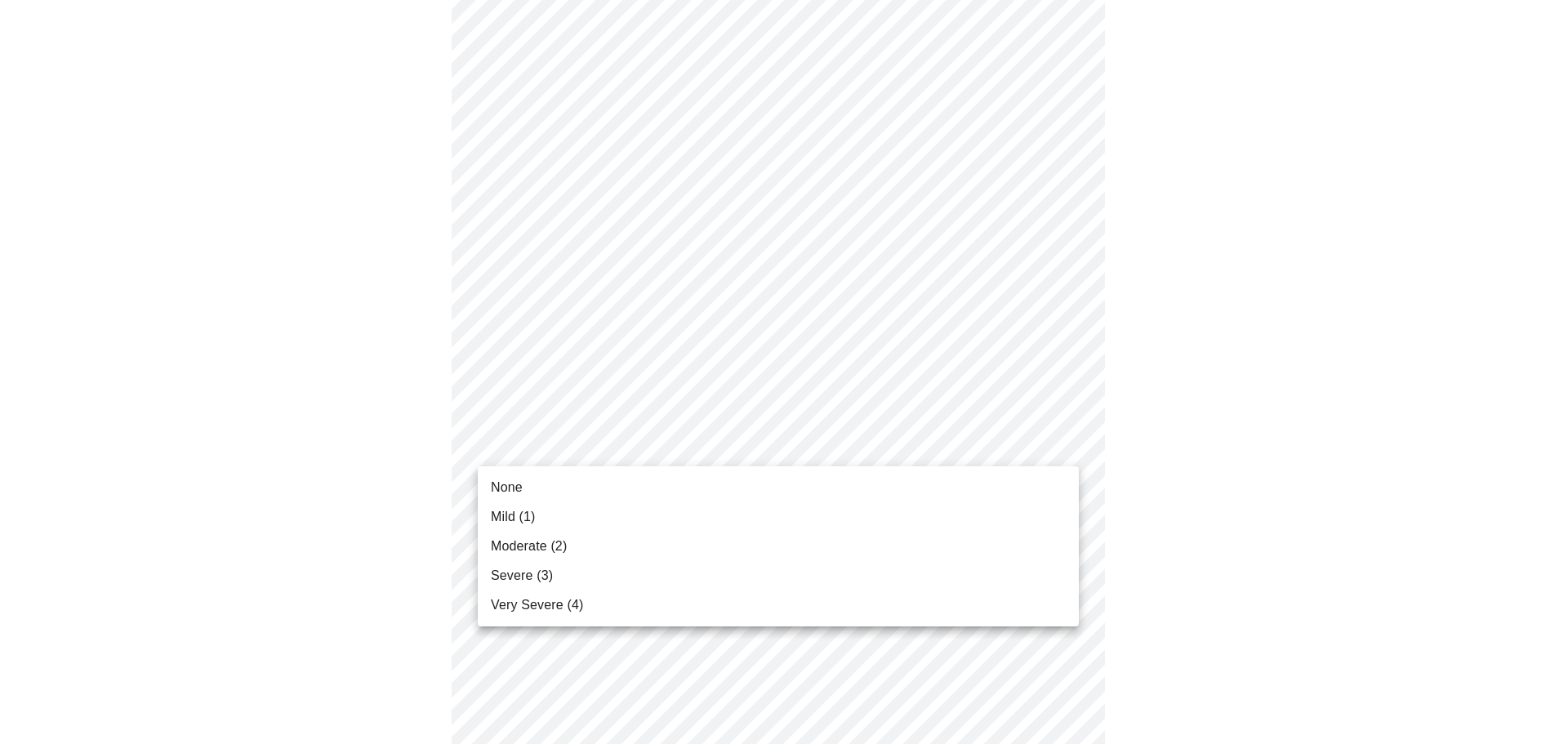
click at [618, 437] on body "MyMenopauseRx Appointments Messaging Labs Uploads Medications Community Refer a…" at bounding box center [784, 103] width 1555 height 1989
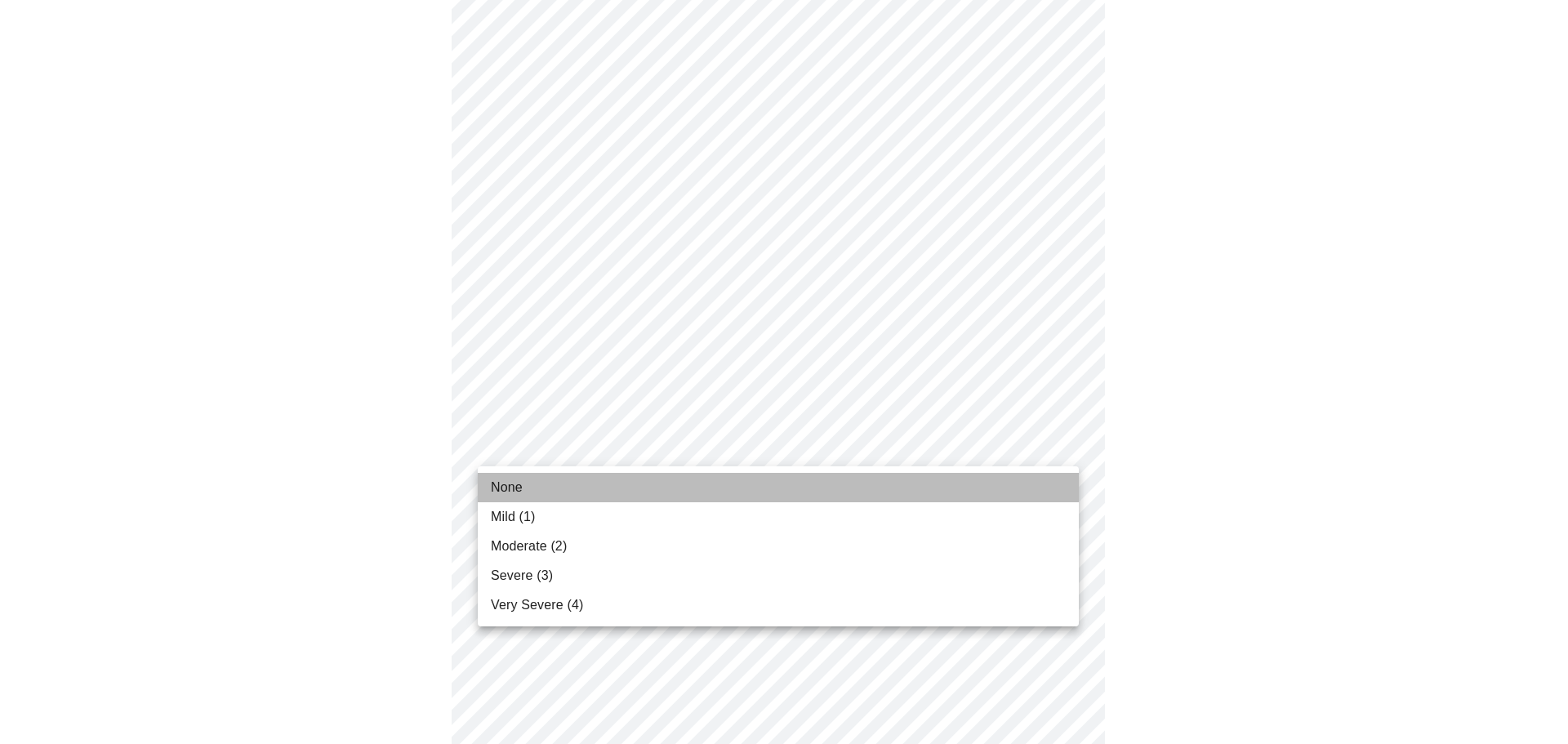
click at [543, 494] on li "None" at bounding box center [778, 487] width 601 height 30
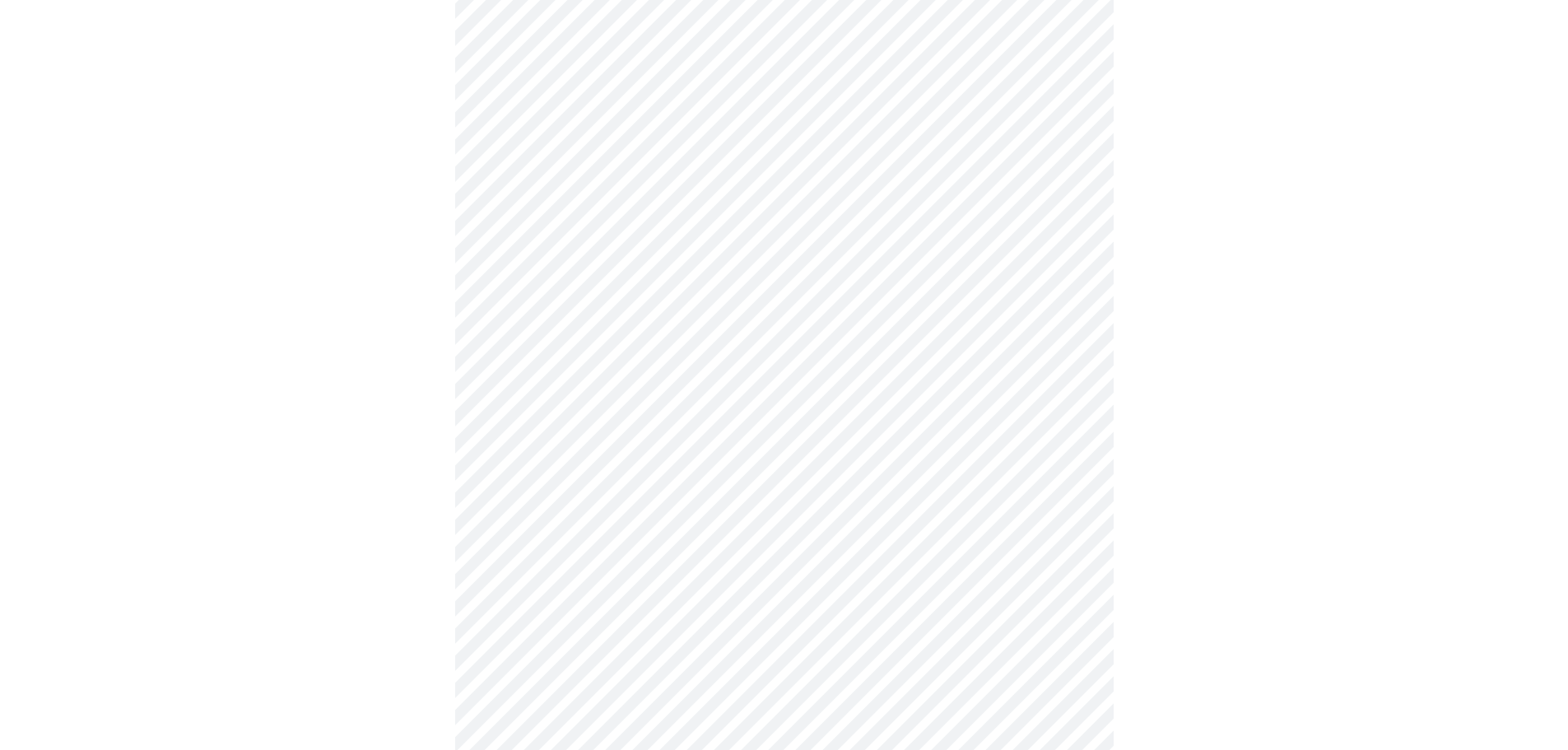
scroll to position [1070, 0]
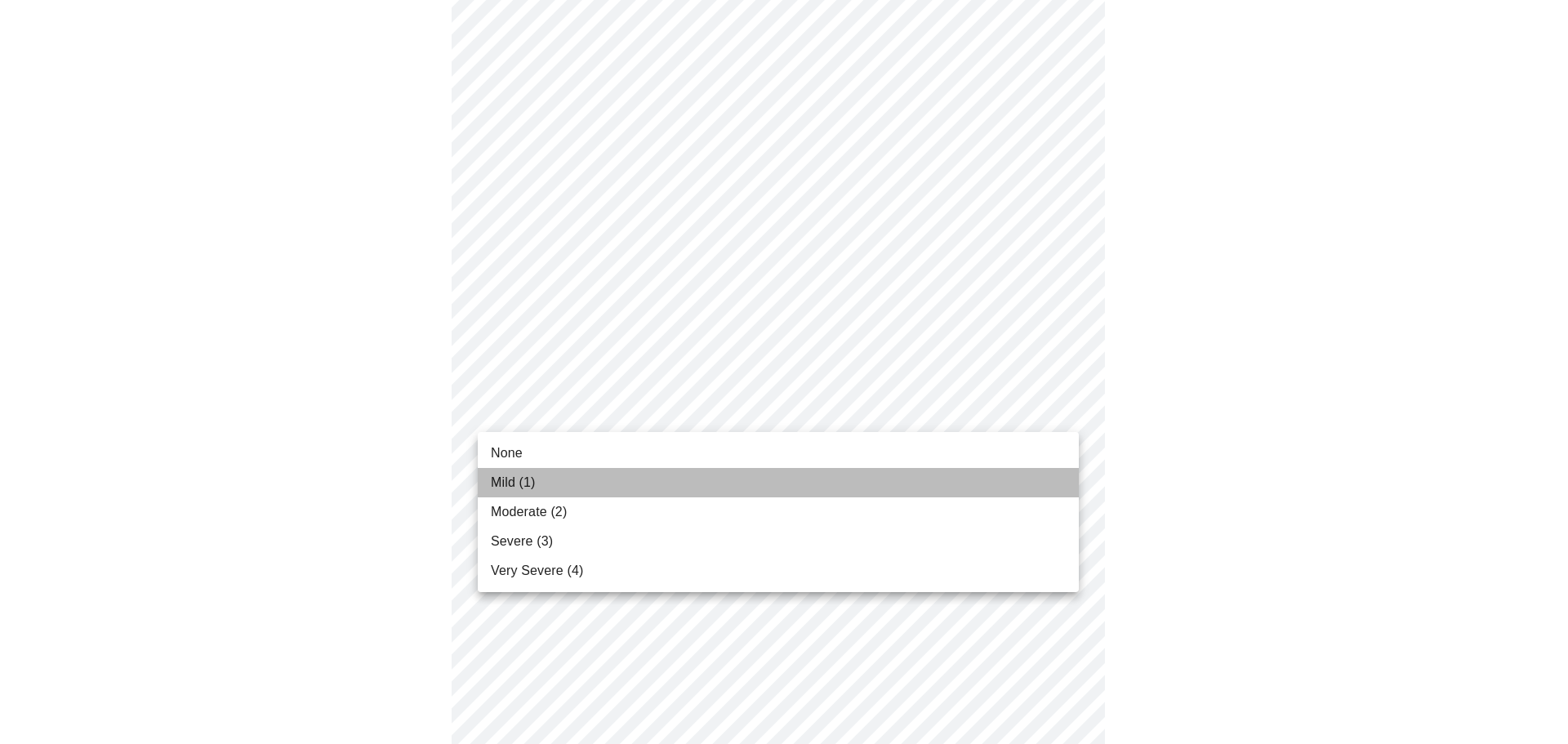
click at [510, 479] on span "Mild (1)" at bounding box center [514, 483] width 45 height 20
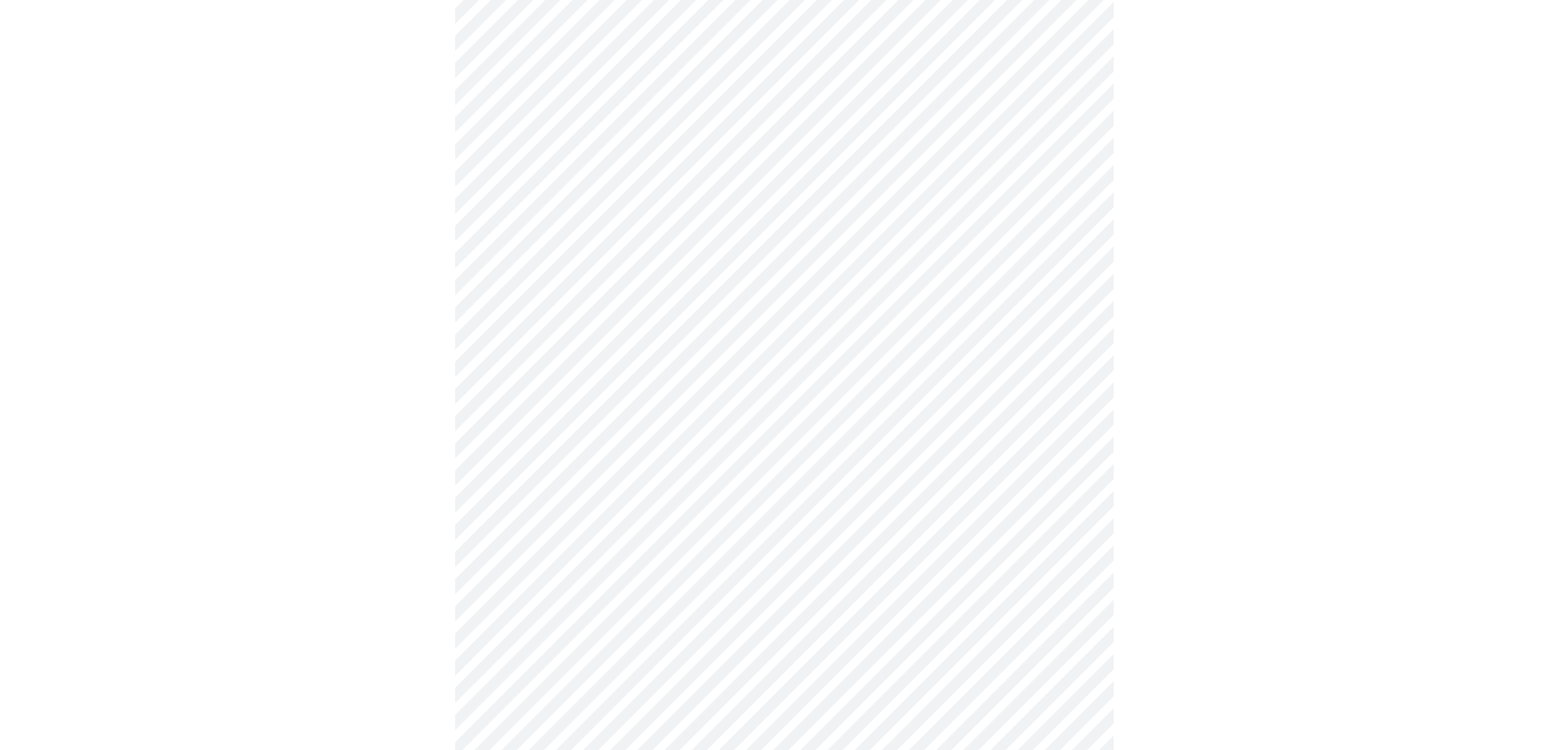
scroll to position [1153, 0]
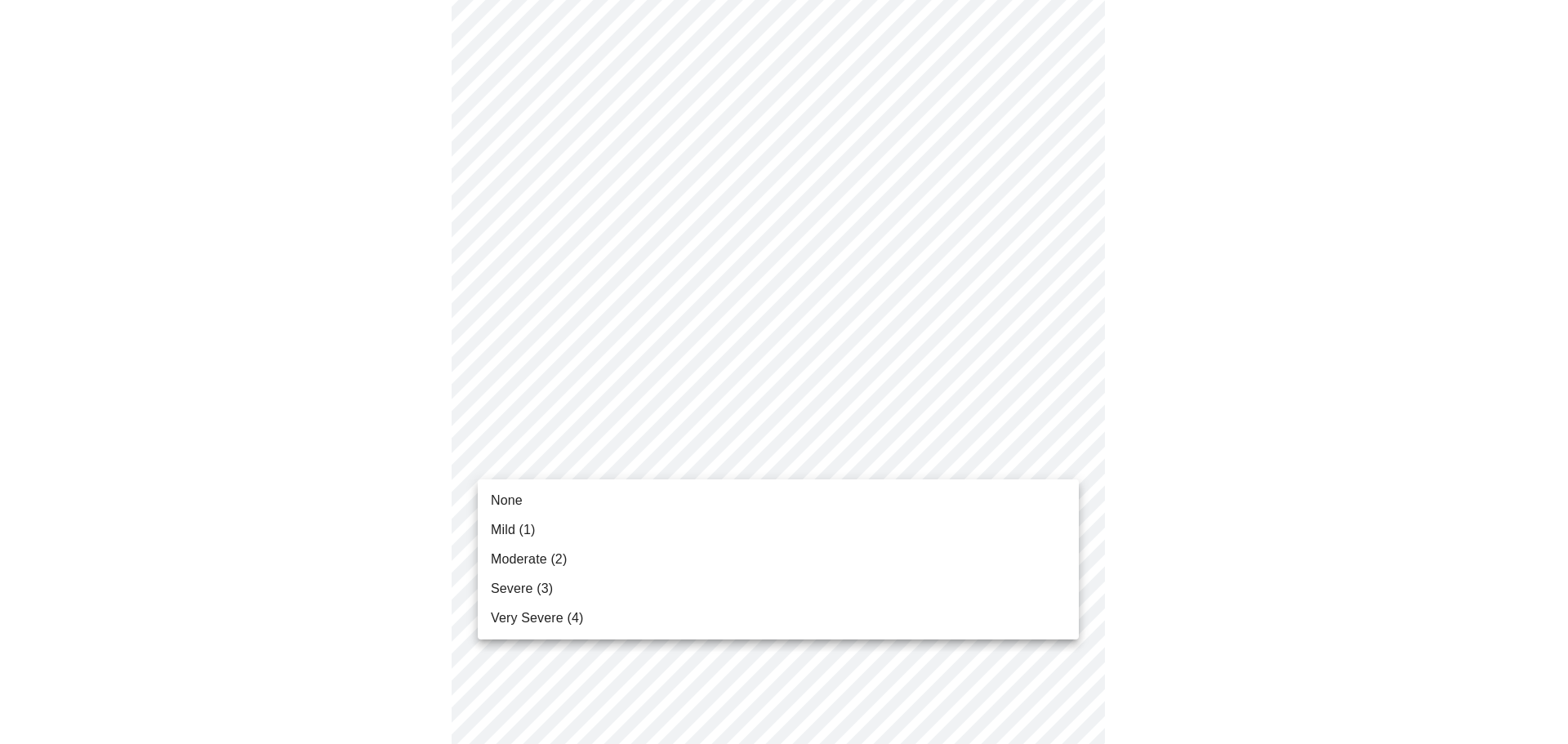
click at [495, 503] on span "None" at bounding box center [506, 501] width 32 height 20
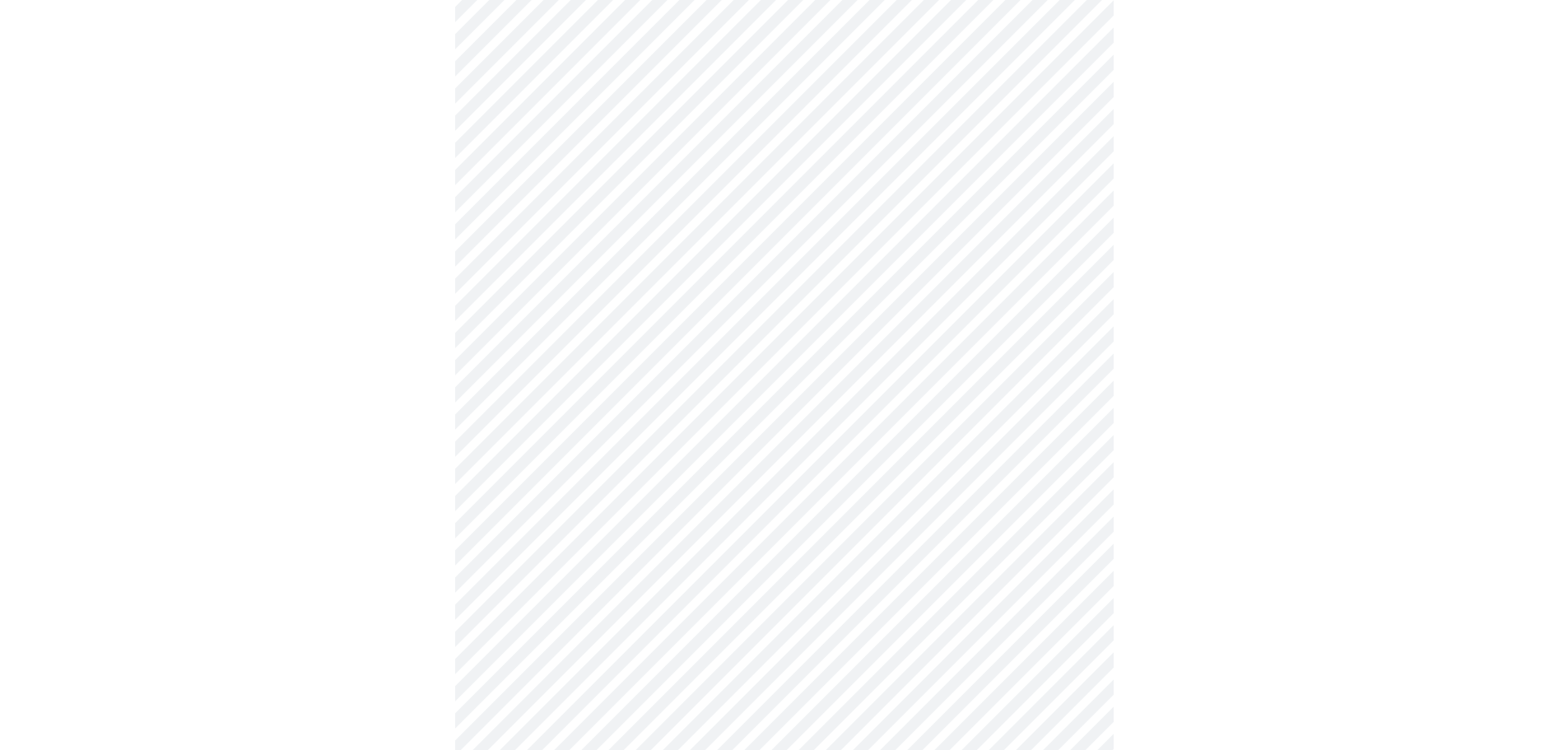
scroll to position [529, 0]
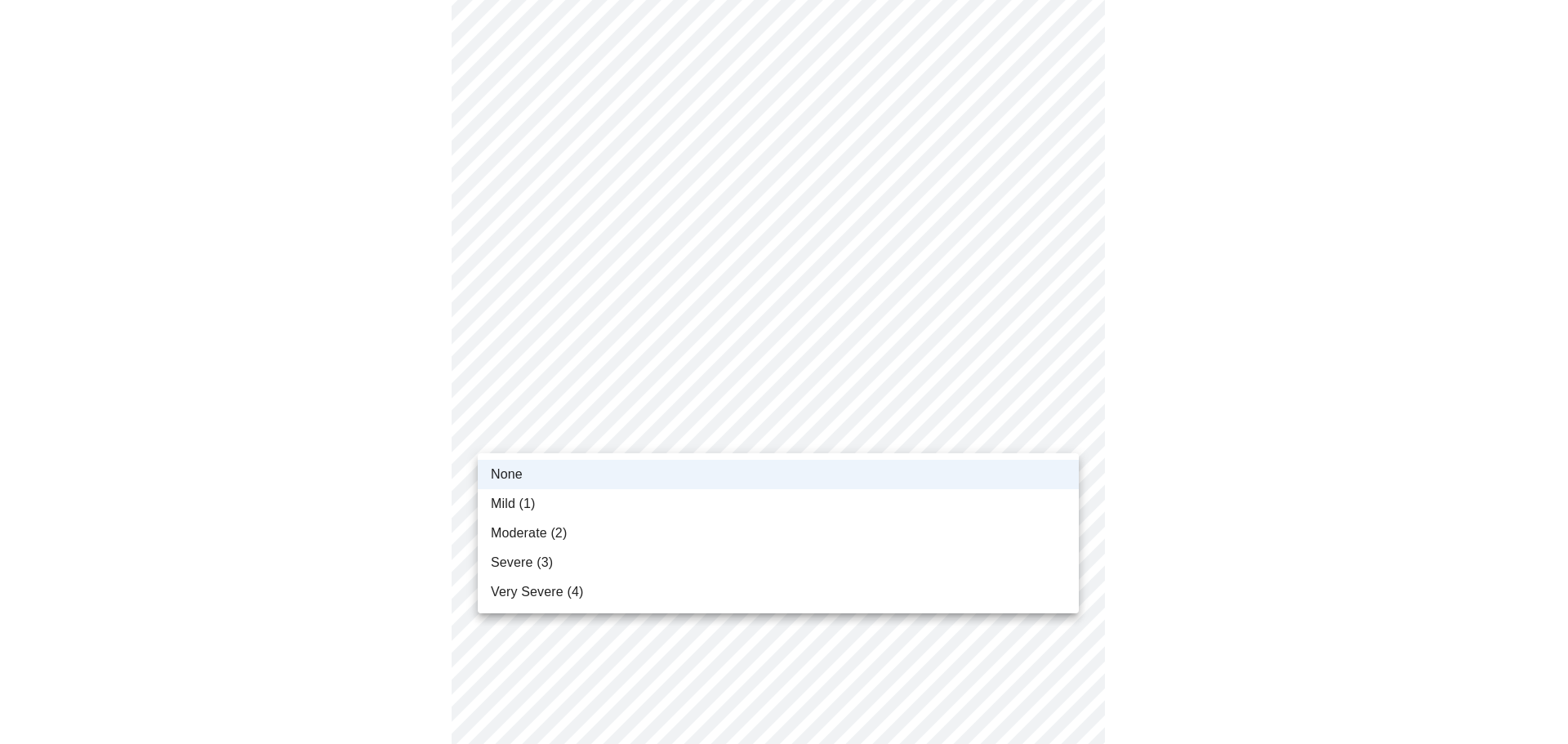
click at [562, 425] on body "MyMenopauseRx Appointments Messaging Labs Uploads Medications Community Refer a…" at bounding box center [784, 442] width 1555 height 1921
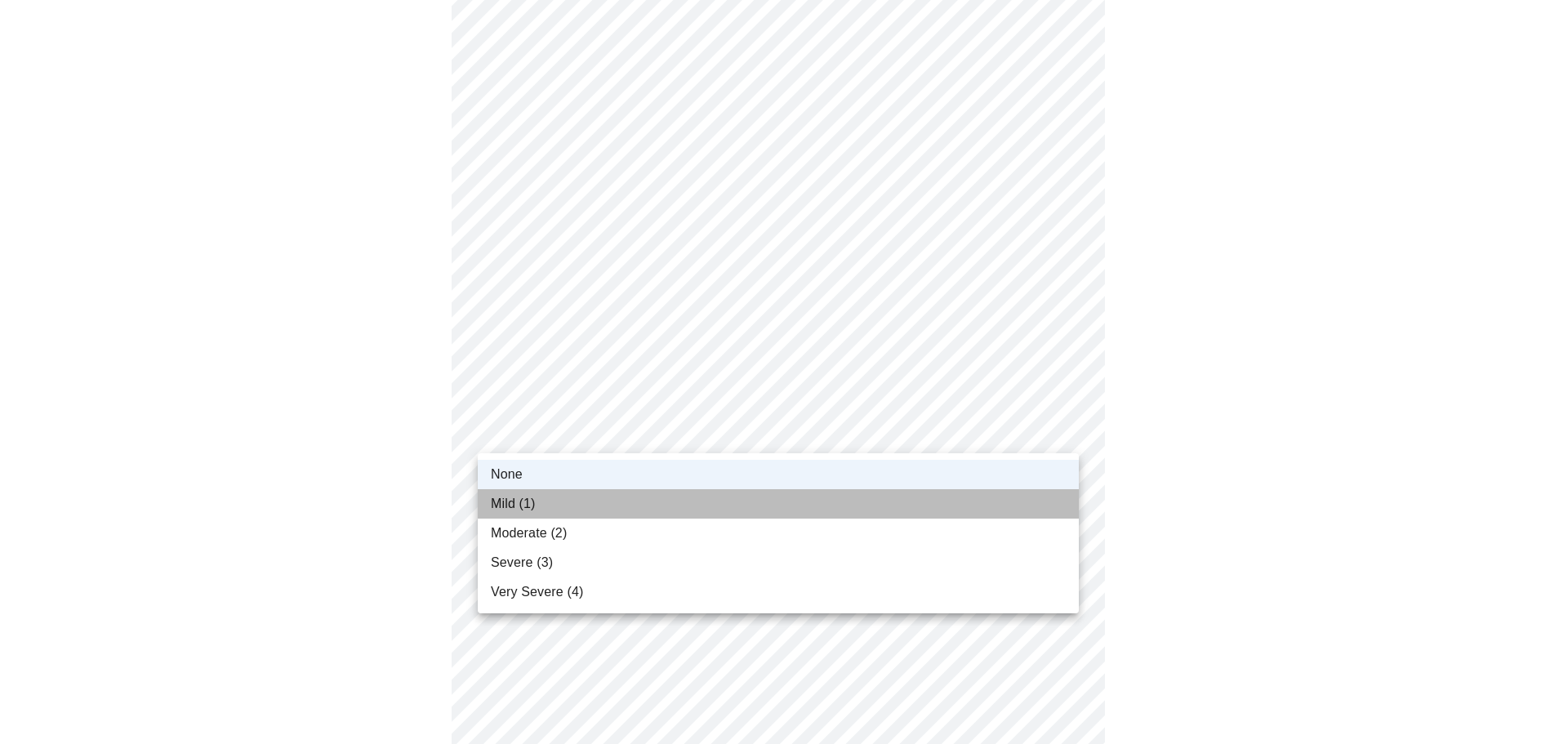
click at [522, 504] on span "Mild (1)" at bounding box center [514, 504] width 45 height 20
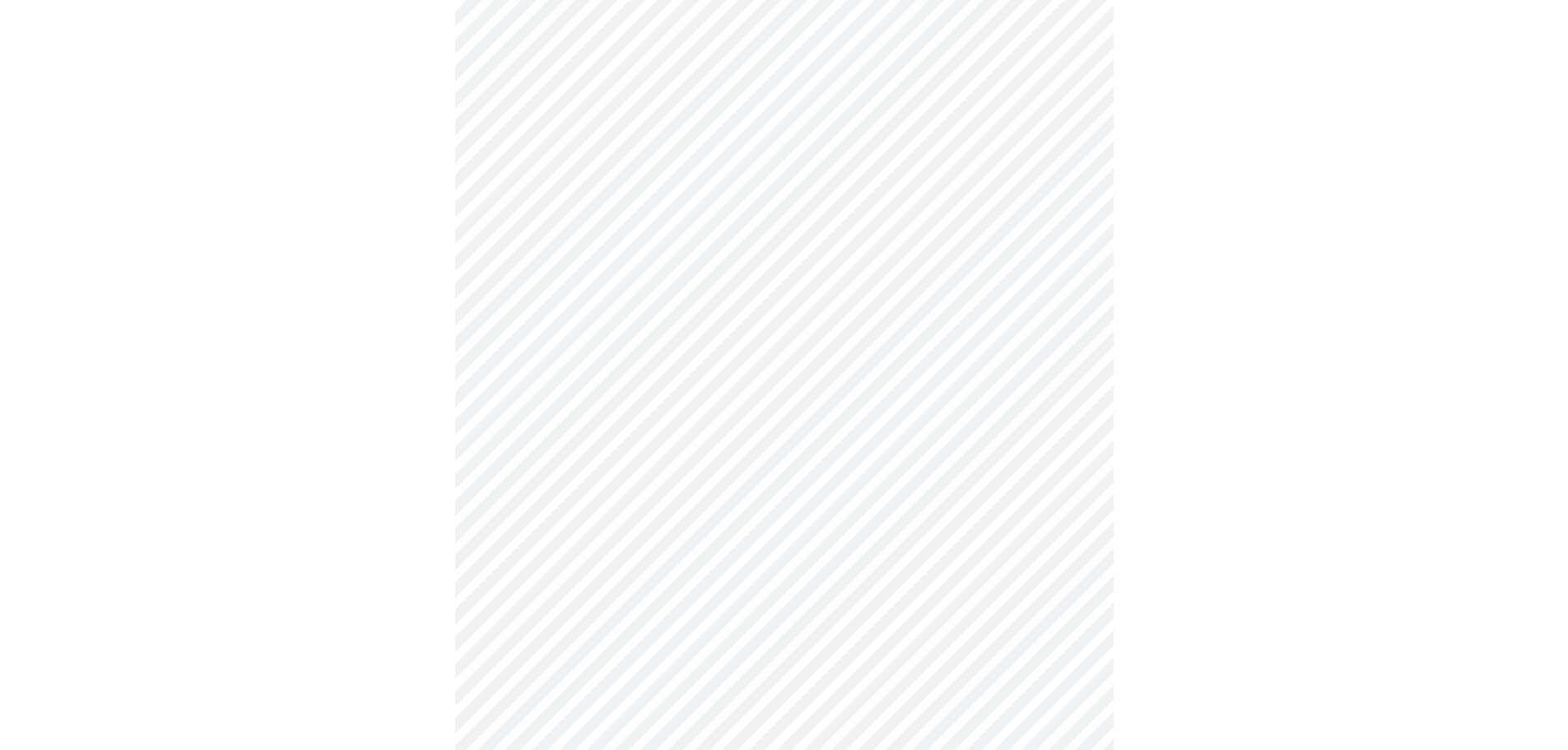
scroll to position [776, 0]
click at [583, 325] on body "MyMenopauseRx Appointments Messaging Labs Uploads Medications Community Refer a…" at bounding box center [784, 199] width 1554 height 1937
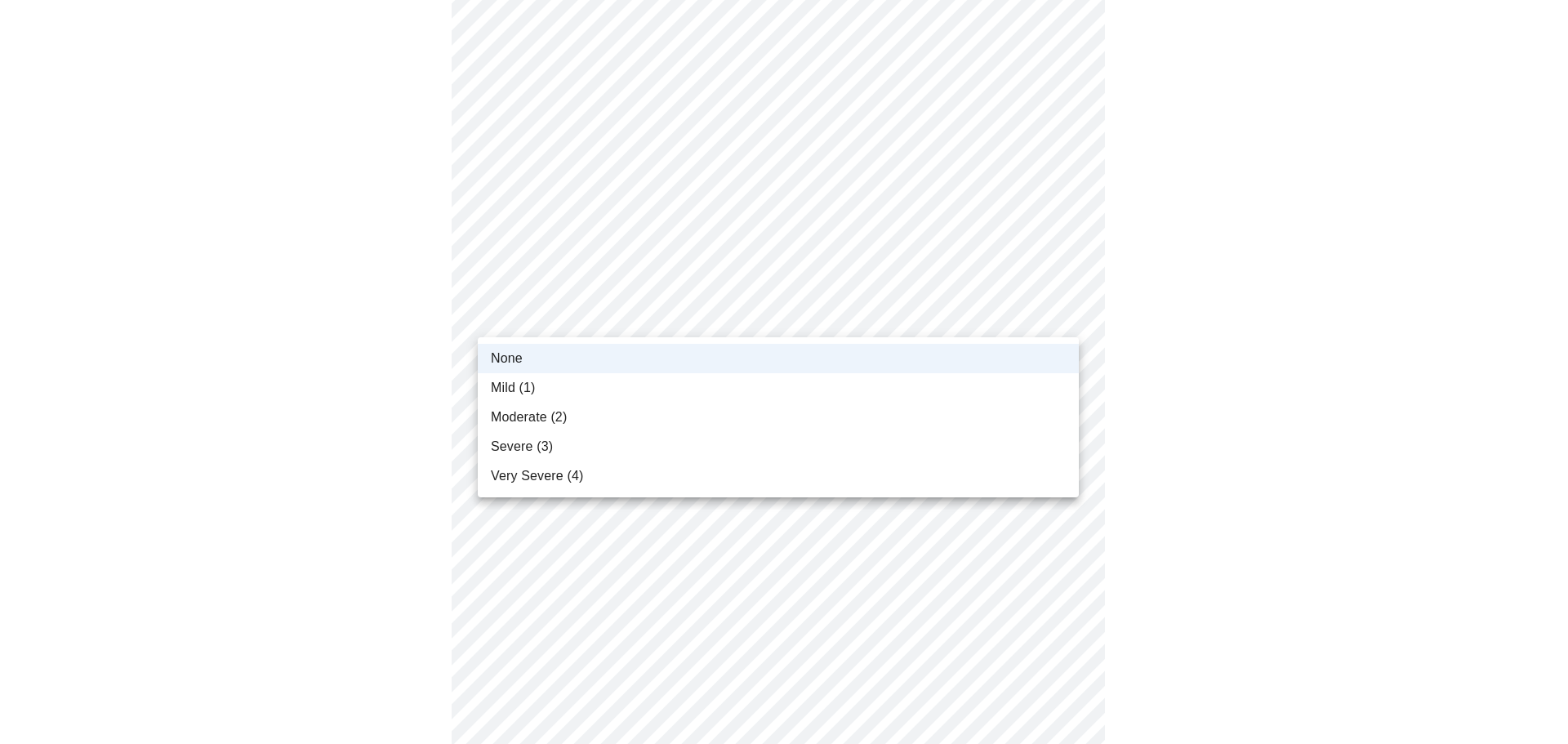
click at [528, 384] on span "Mild (1)" at bounding box center [514, 388] width 45 height 20
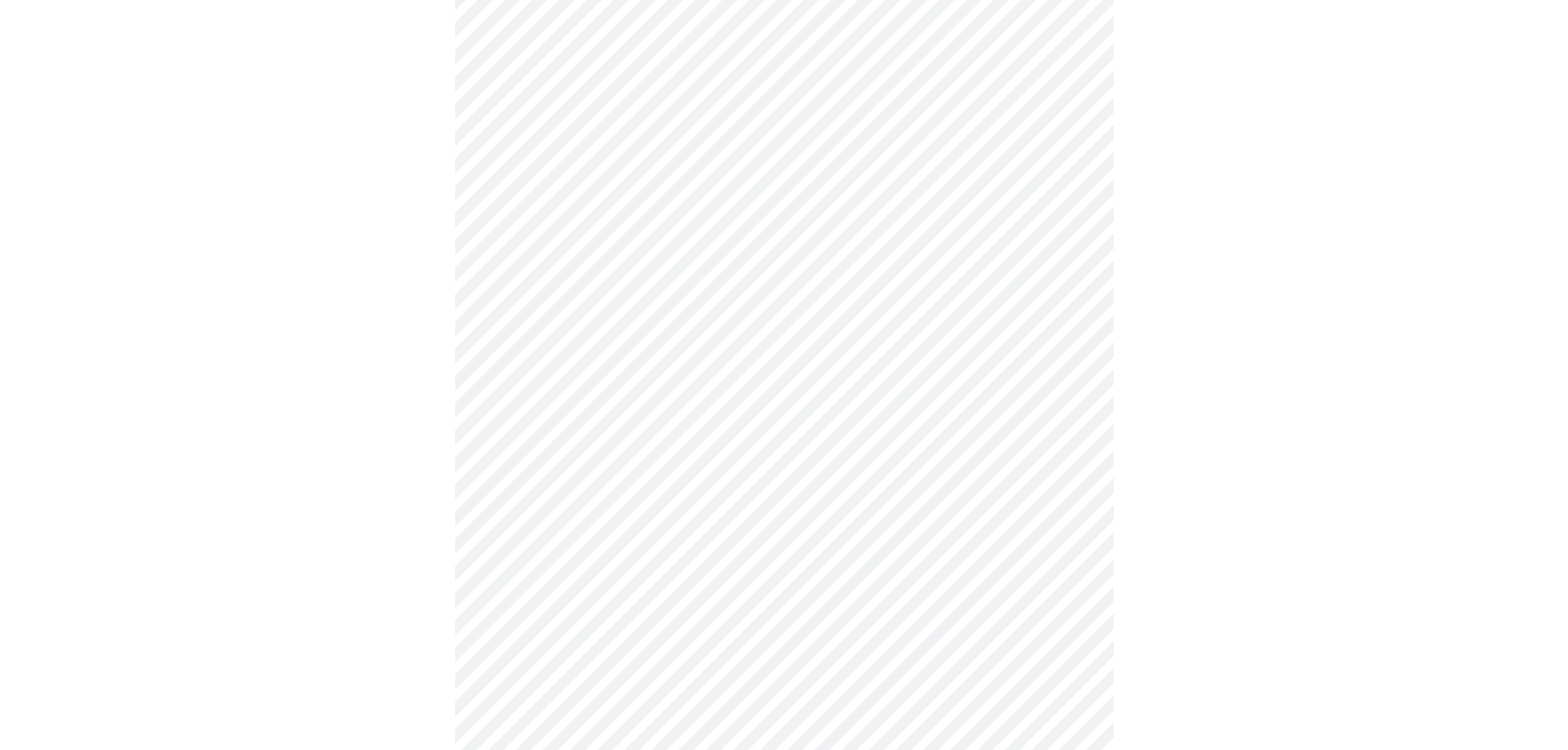
scroll to position [576, 0]
click at [577, 426] on body "MyMenopauseRx Appointments Messaging Labs Uploads Medications Community Refer a…" at bounding box center [790, 242] width 1567 height 1625
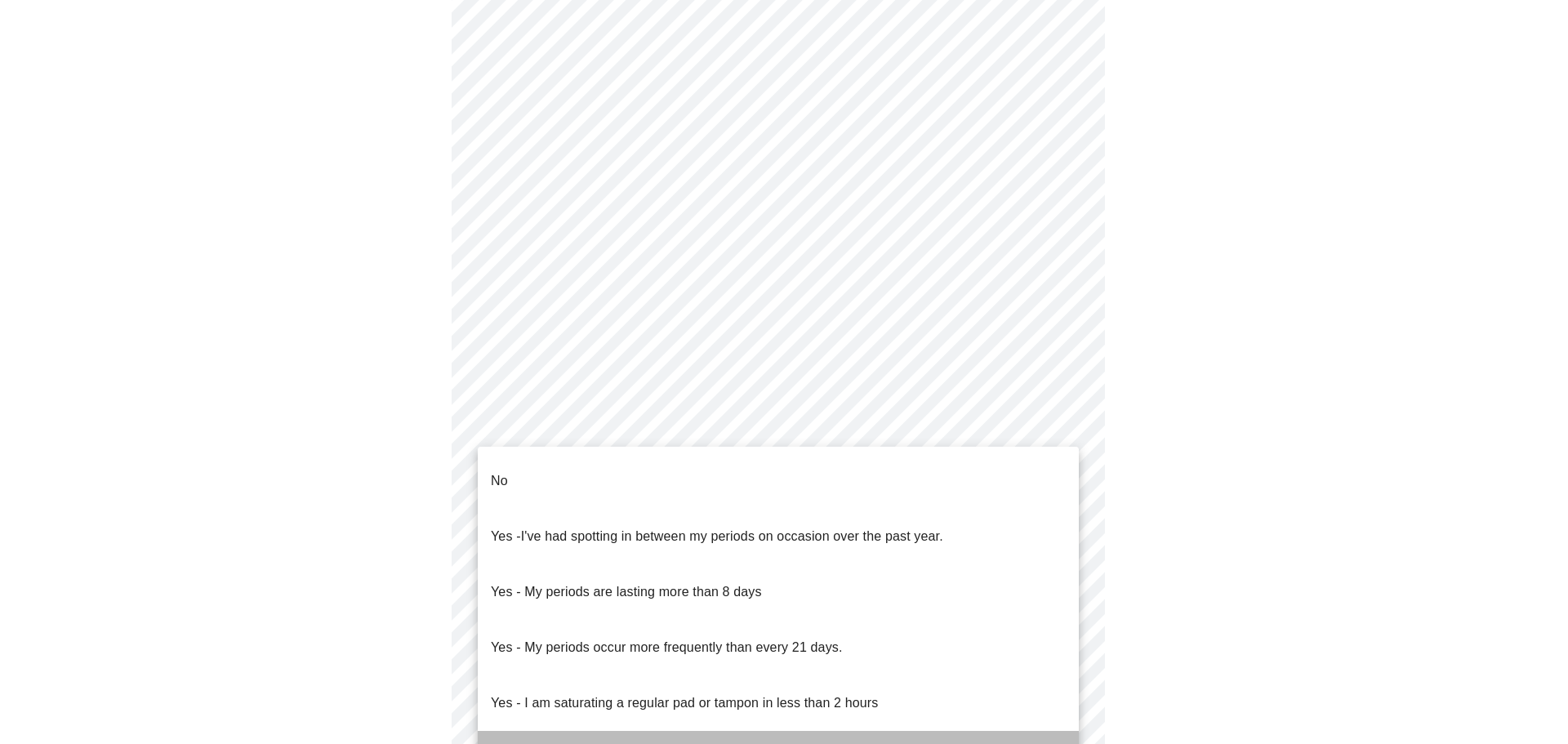
click at [544, 743] on p "Yes - I had bleeding or spotting (even a tinge) after going 12 months without a…" at bounding box center [741, 758] width 500 height 20
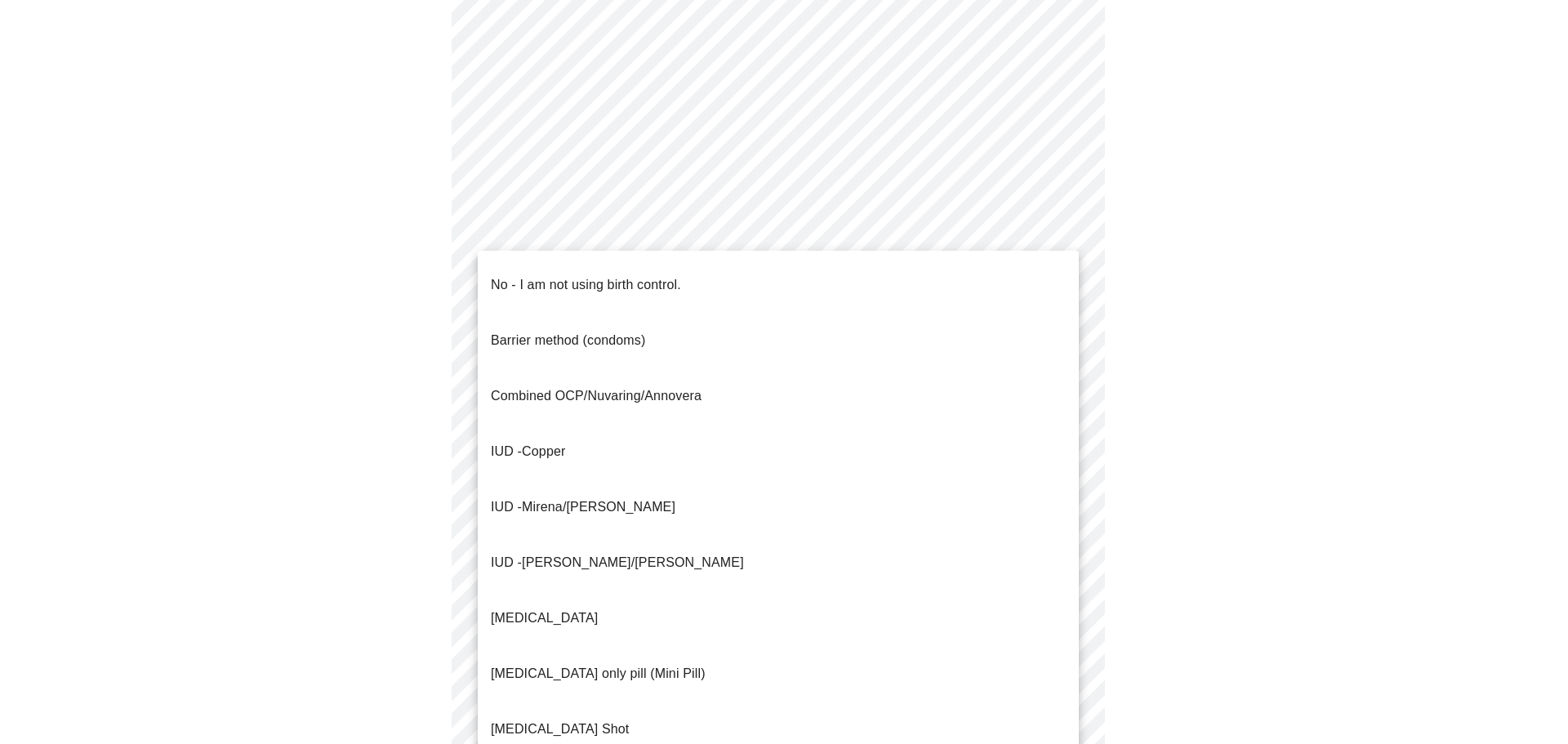
click at [595, 532] on body "MyMenopauseRx Appointments Messaging Labs Uploads Medications Community Refer a…" at bounding box center [784, 236] width 1555 height 1602
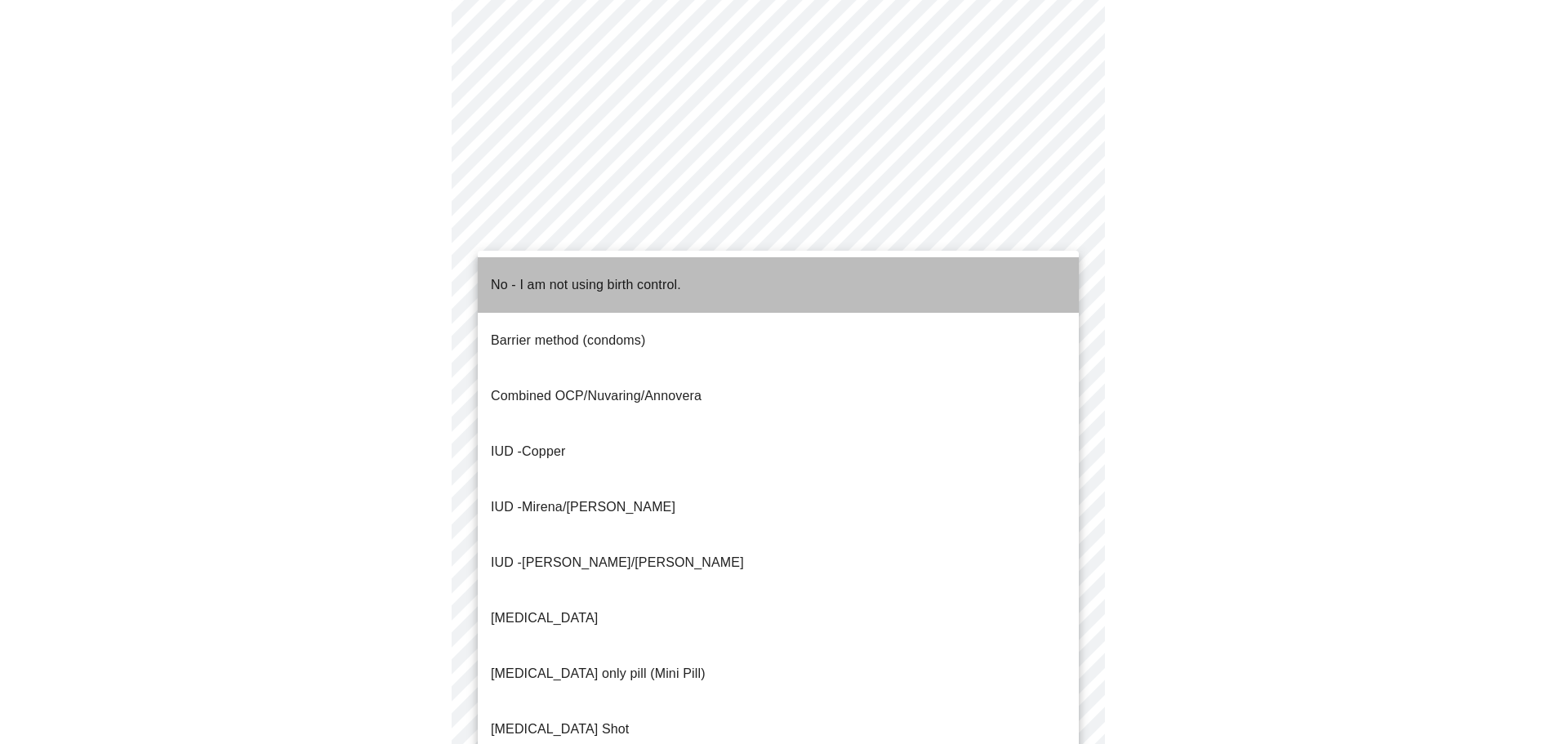
click at [537, 275] on p "No - I am not using birth control." at bounding box center [586, 285] width 190 height 20
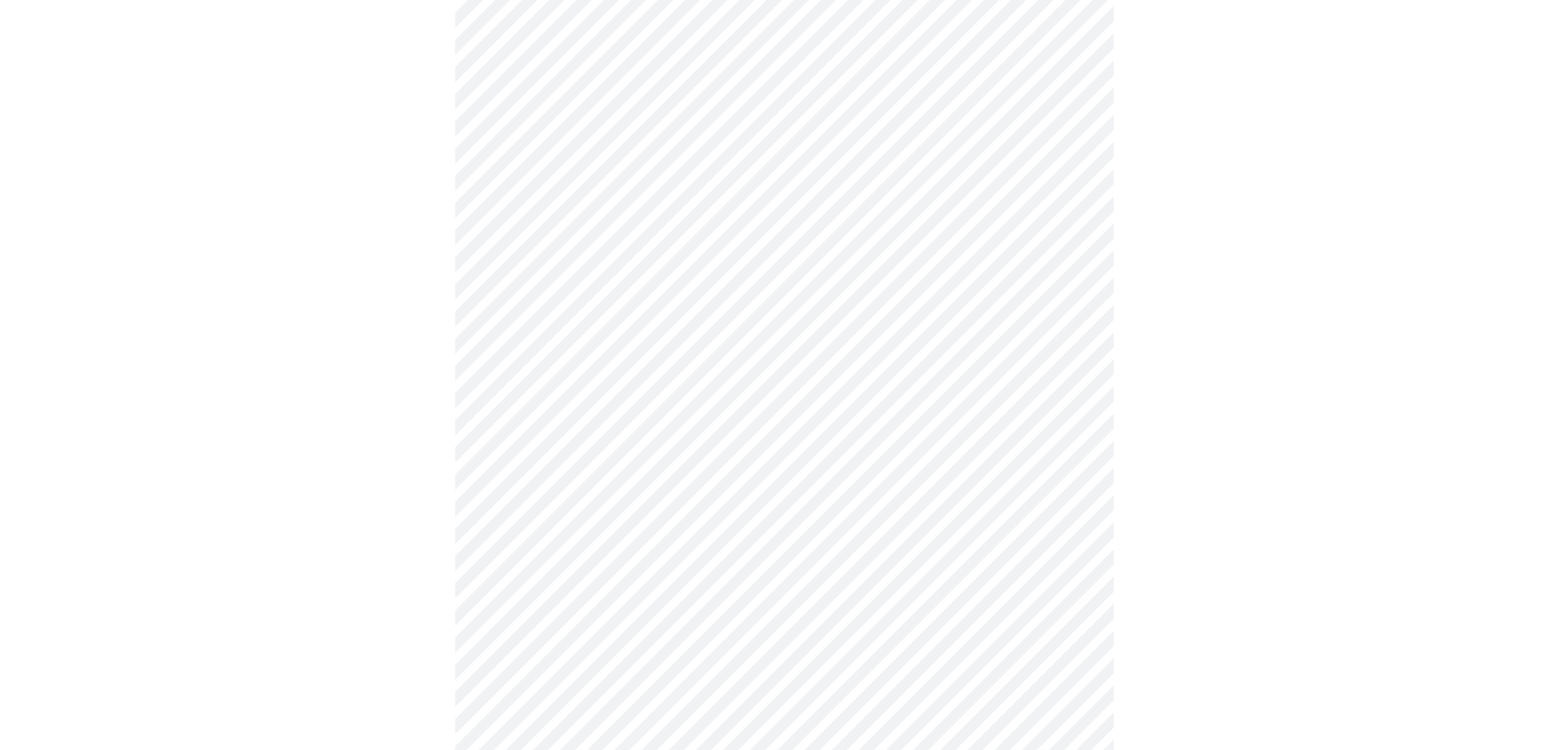
scroll to position [741, 0]
click at [565, 505] on body "MyMenopauseRx Appointments Messaging Labs Uploads Medications Community Refer a…" at bounding box center [790, 67] width 1567 height 1605
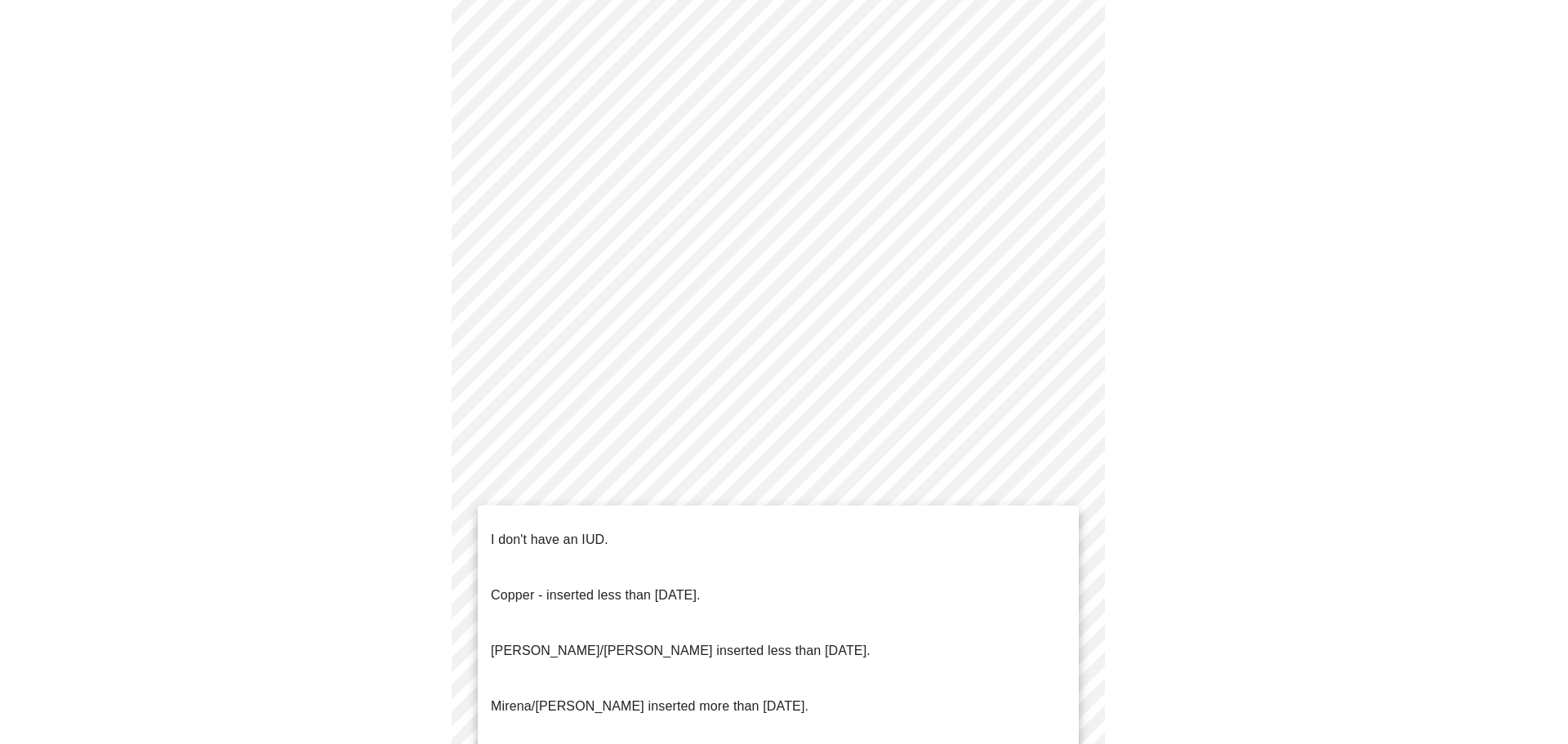
click at [541, 530] on p "I don't have an IUD." at bounding box center [550, 540] width 118 height 20
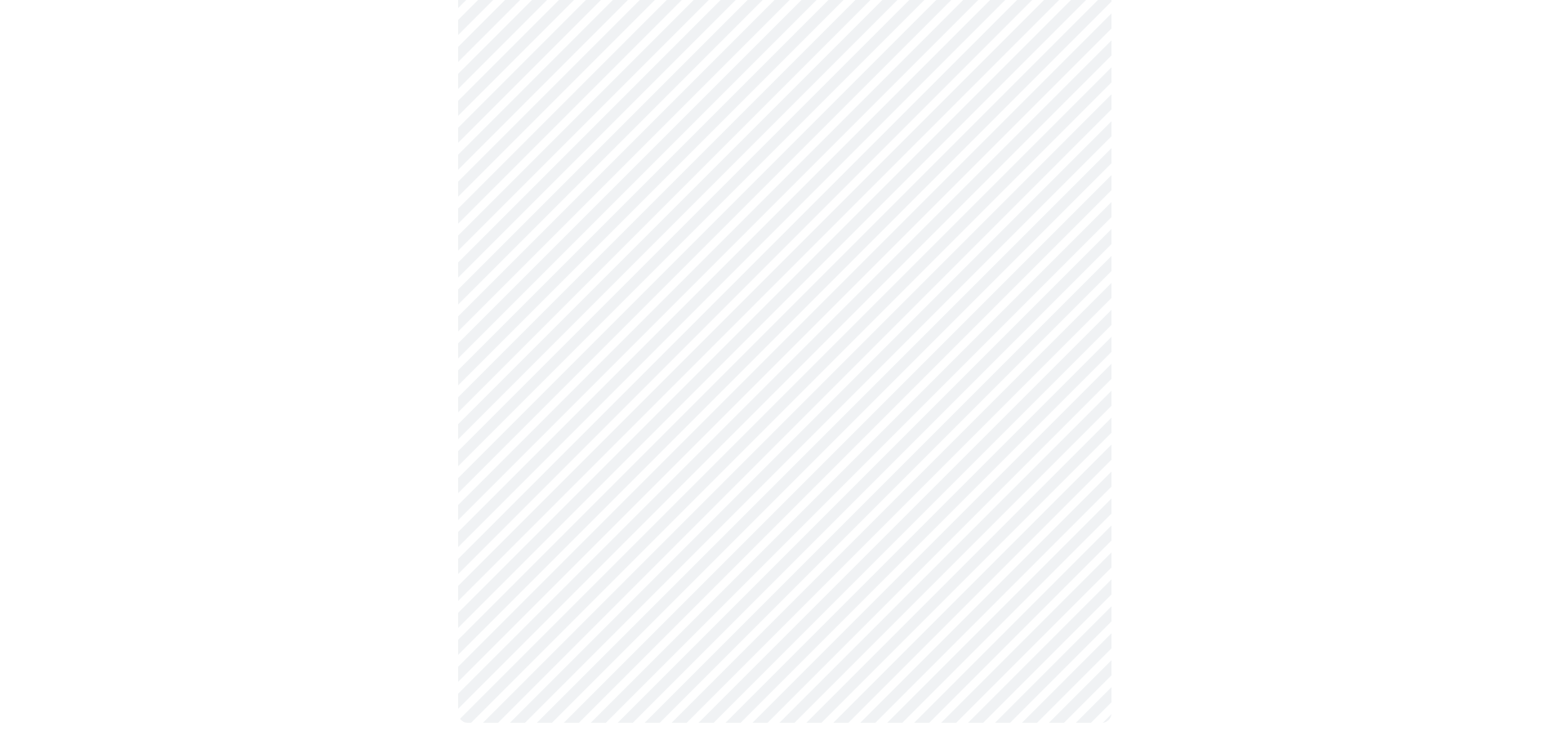
scroll to position [839, 0]
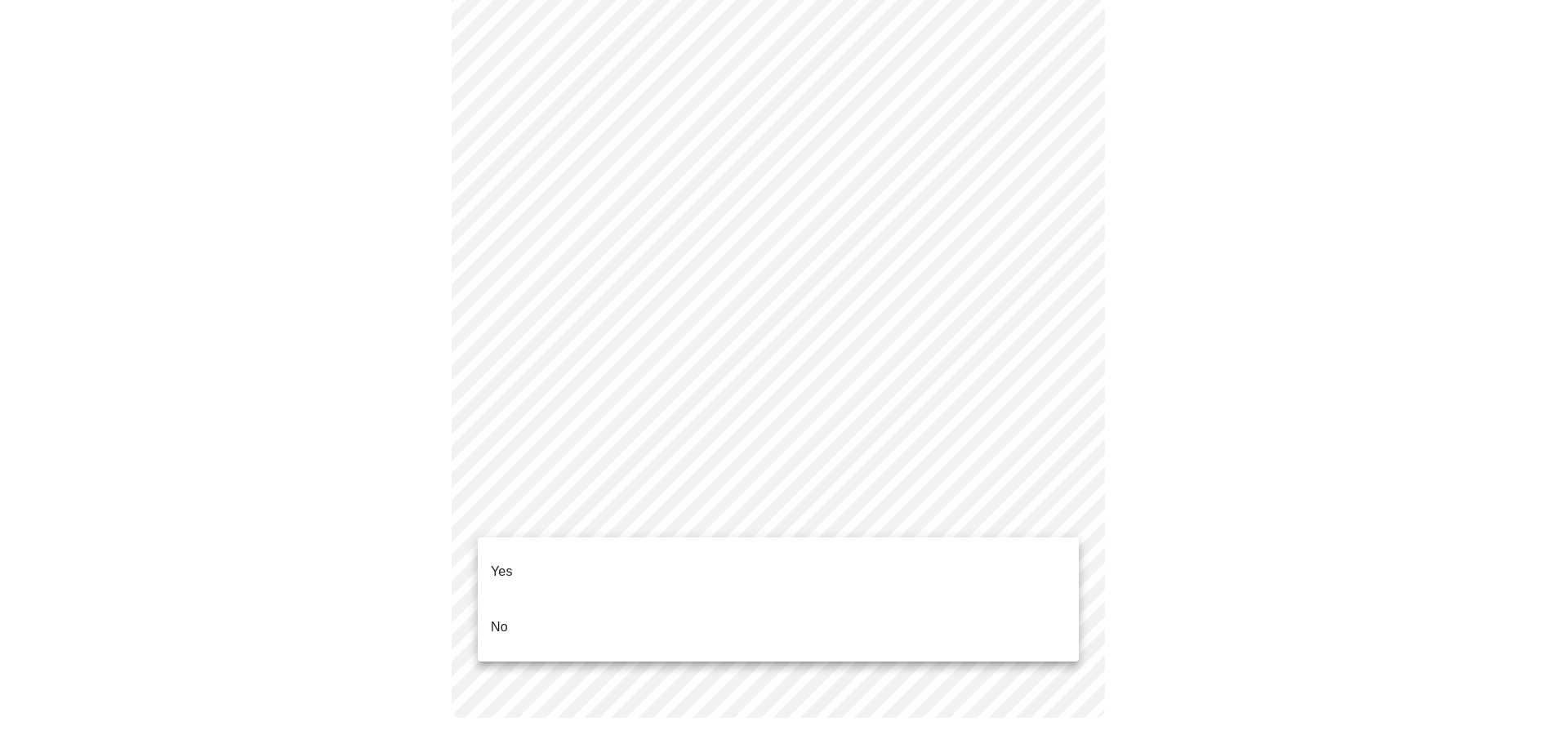
click at [522, 547] on li "Yes" at bounding box center [778, 571] width 601 height 55
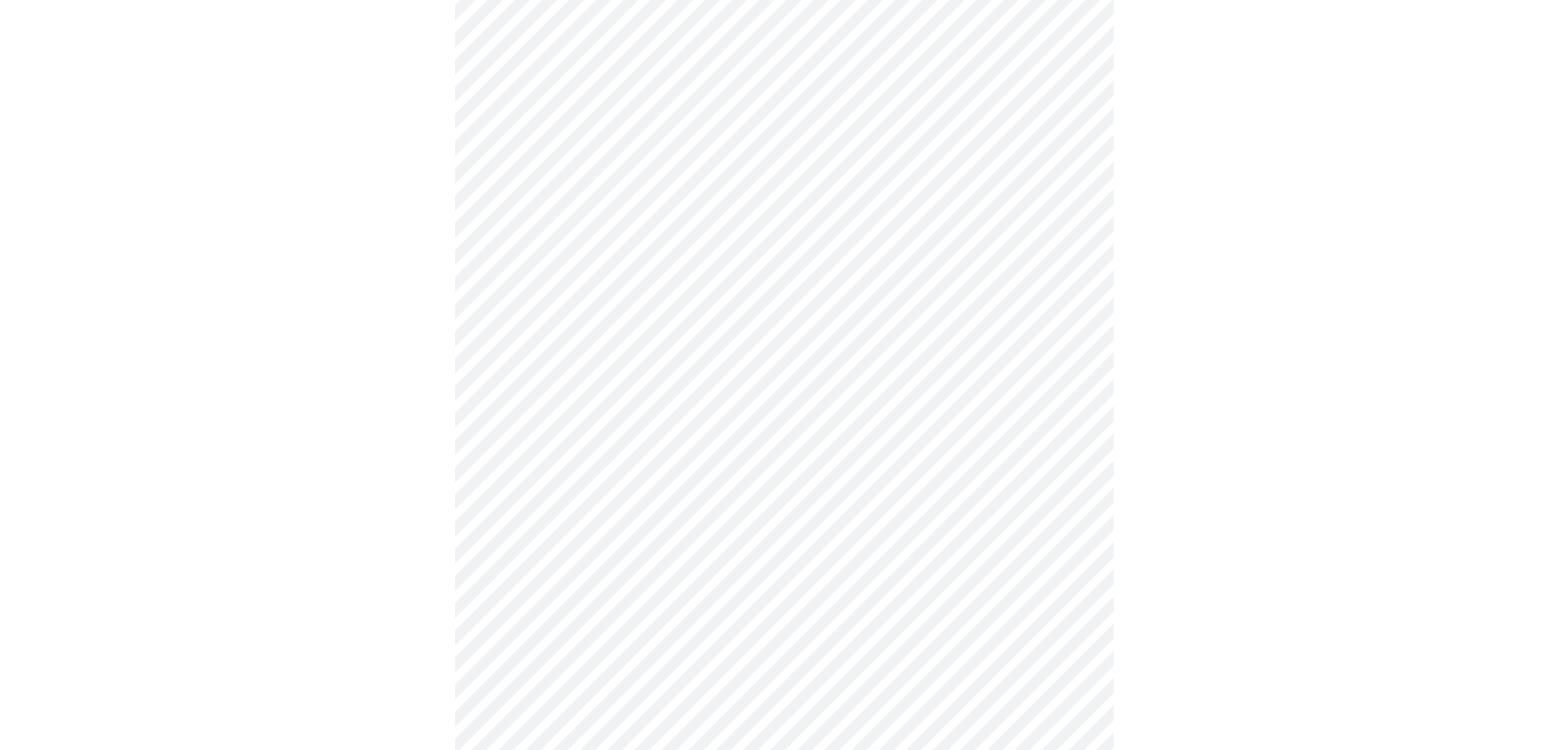
scroll to position [247, 0]
click at [688, 327] on body "MyMenopauseRx Appointments Messaging Labs Uploads Medications Community Refer a…" at bounding box center [790, 367] width 1567 height 1217
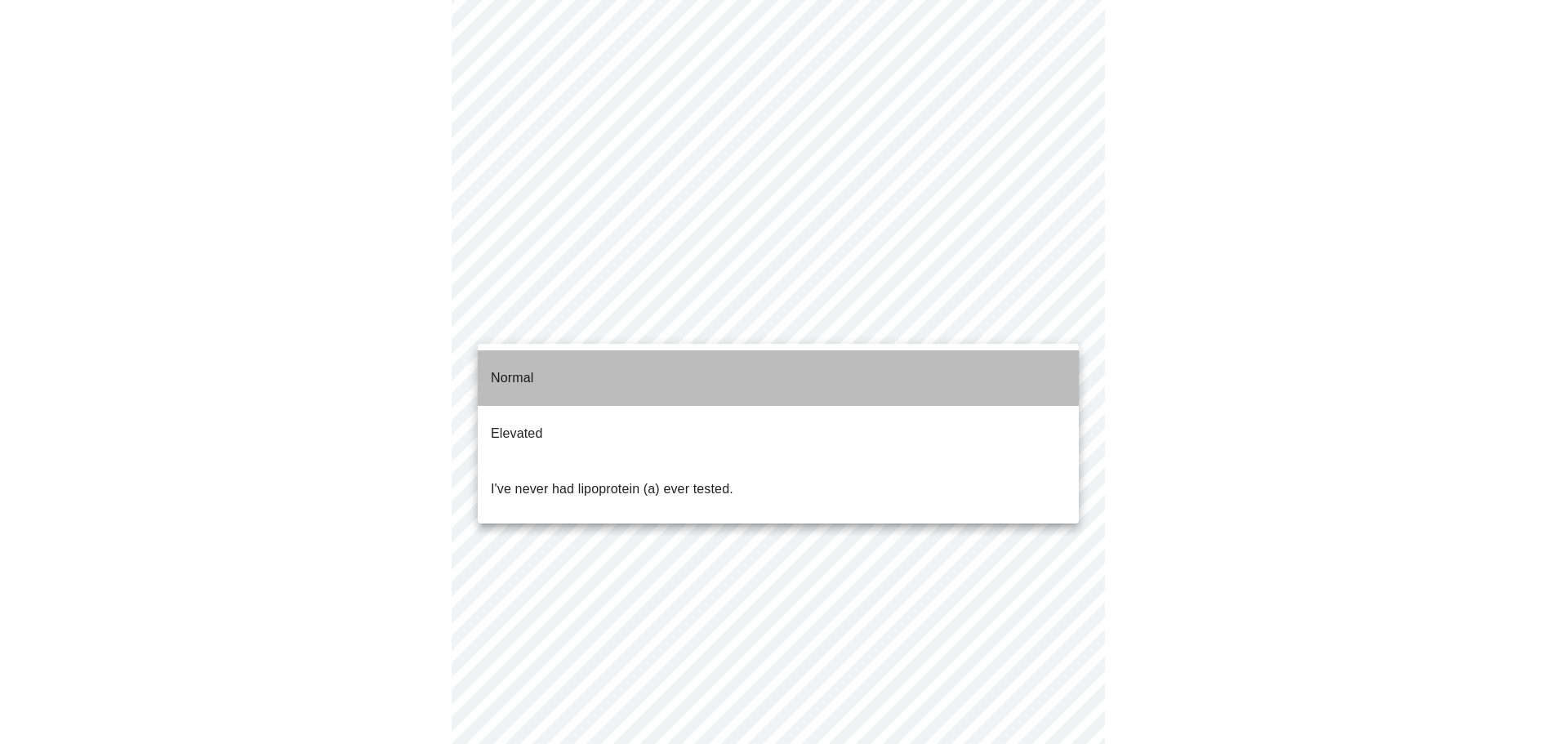
click at [518, 368] on p "Normal" at bounding box center [512, 378] width 43 height 20
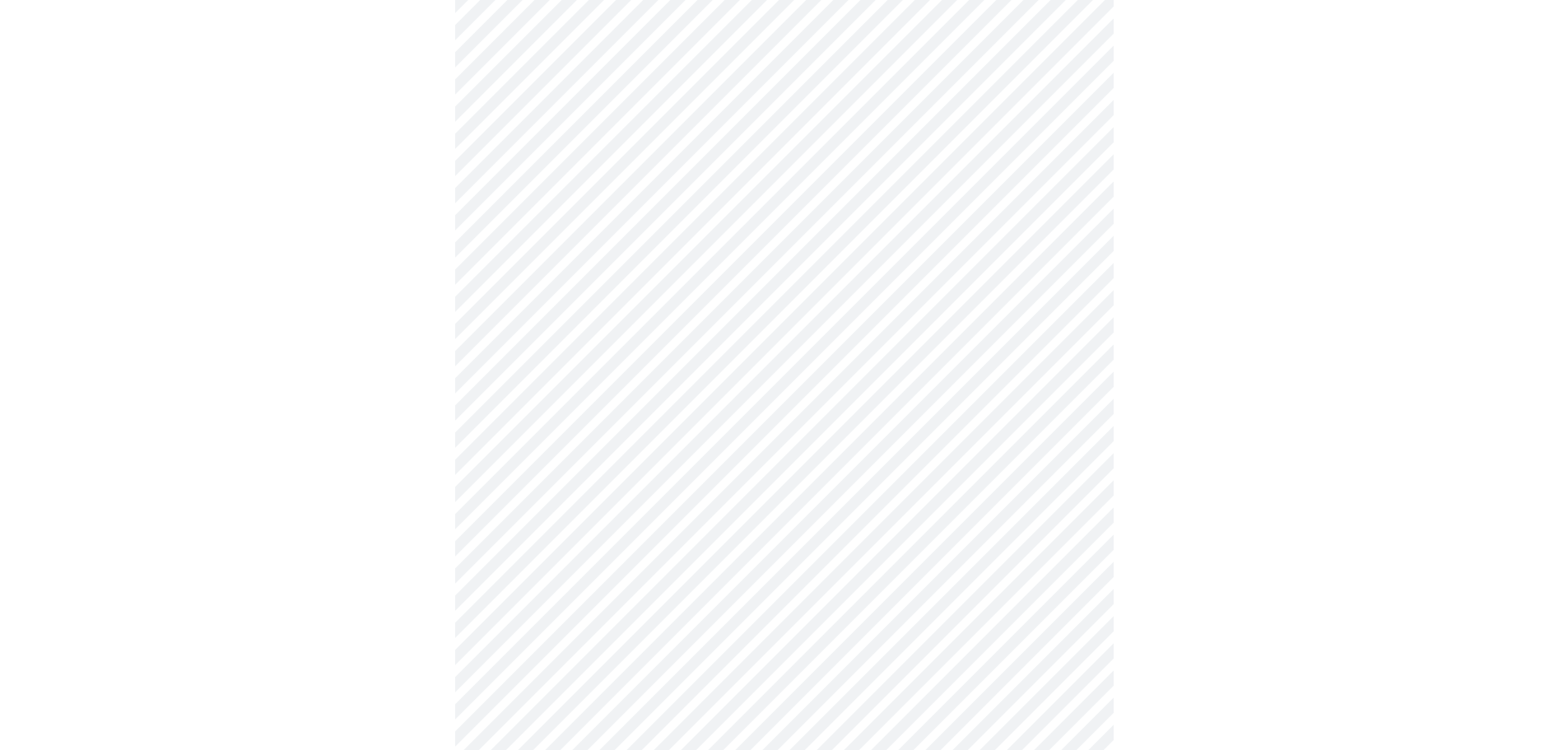
scroll to position [4115, 0]
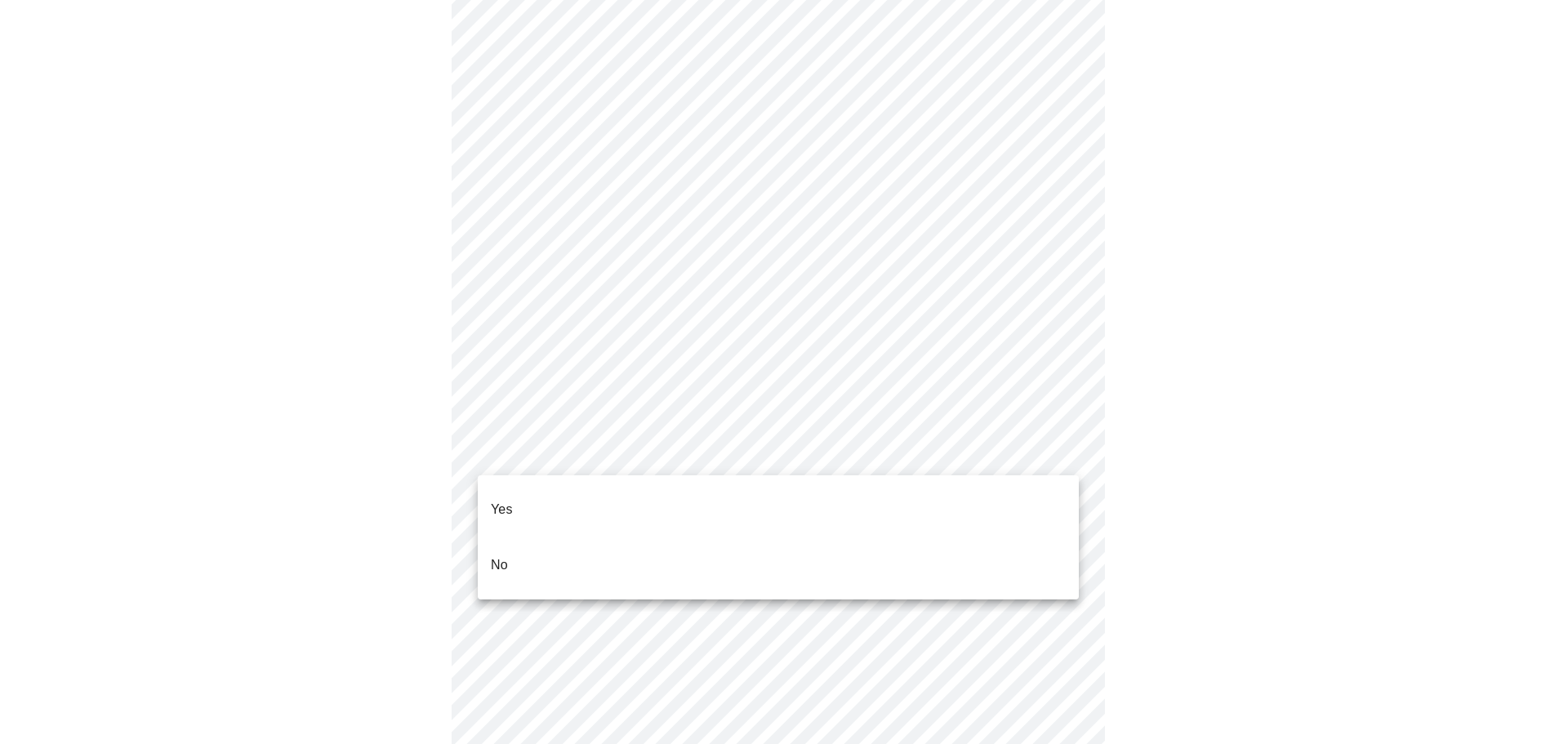
click at [552, 542] on li "No" at bounding box center [778, 564] width 601 height 55
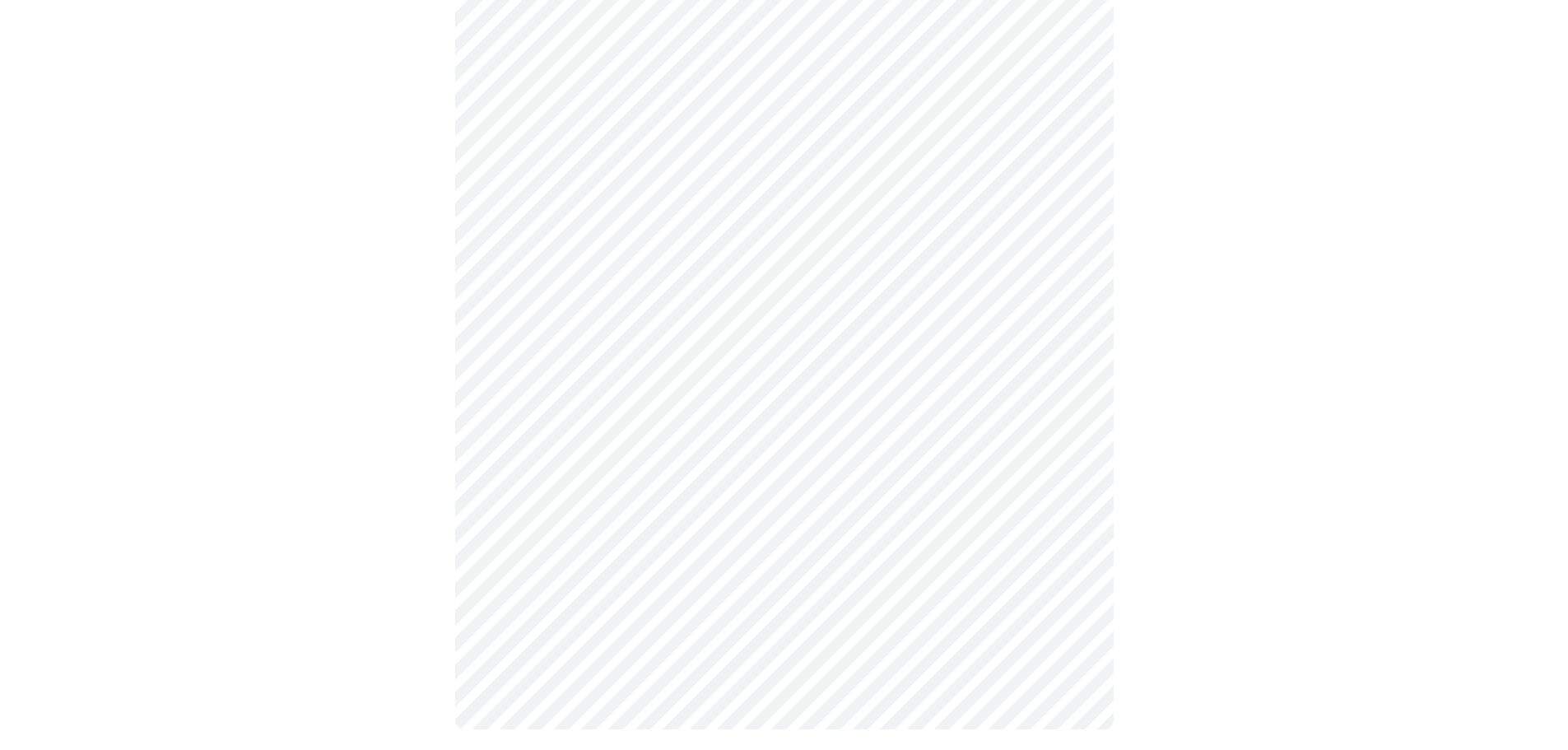
scroll to position [582, 0]
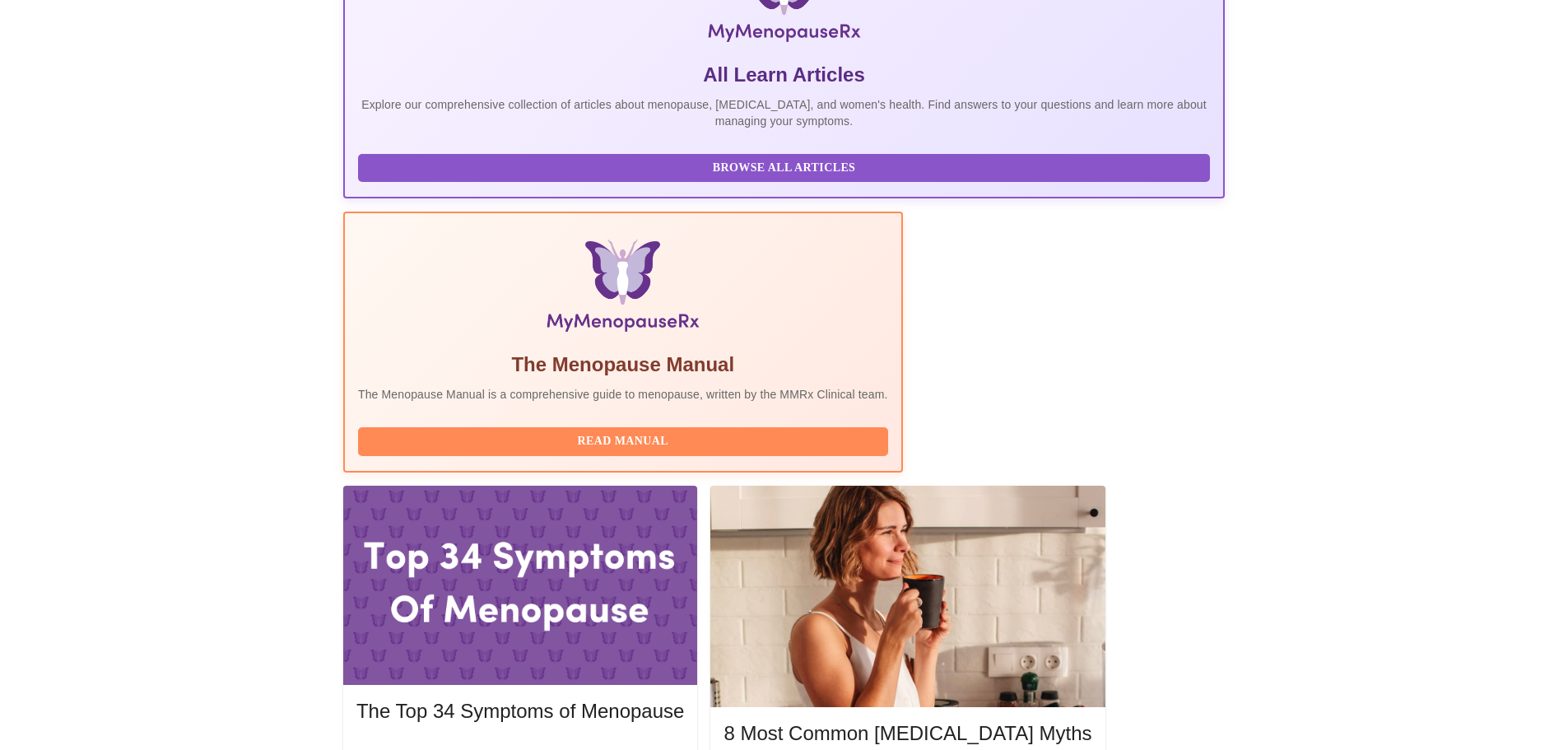
scroll to position [329, 0]
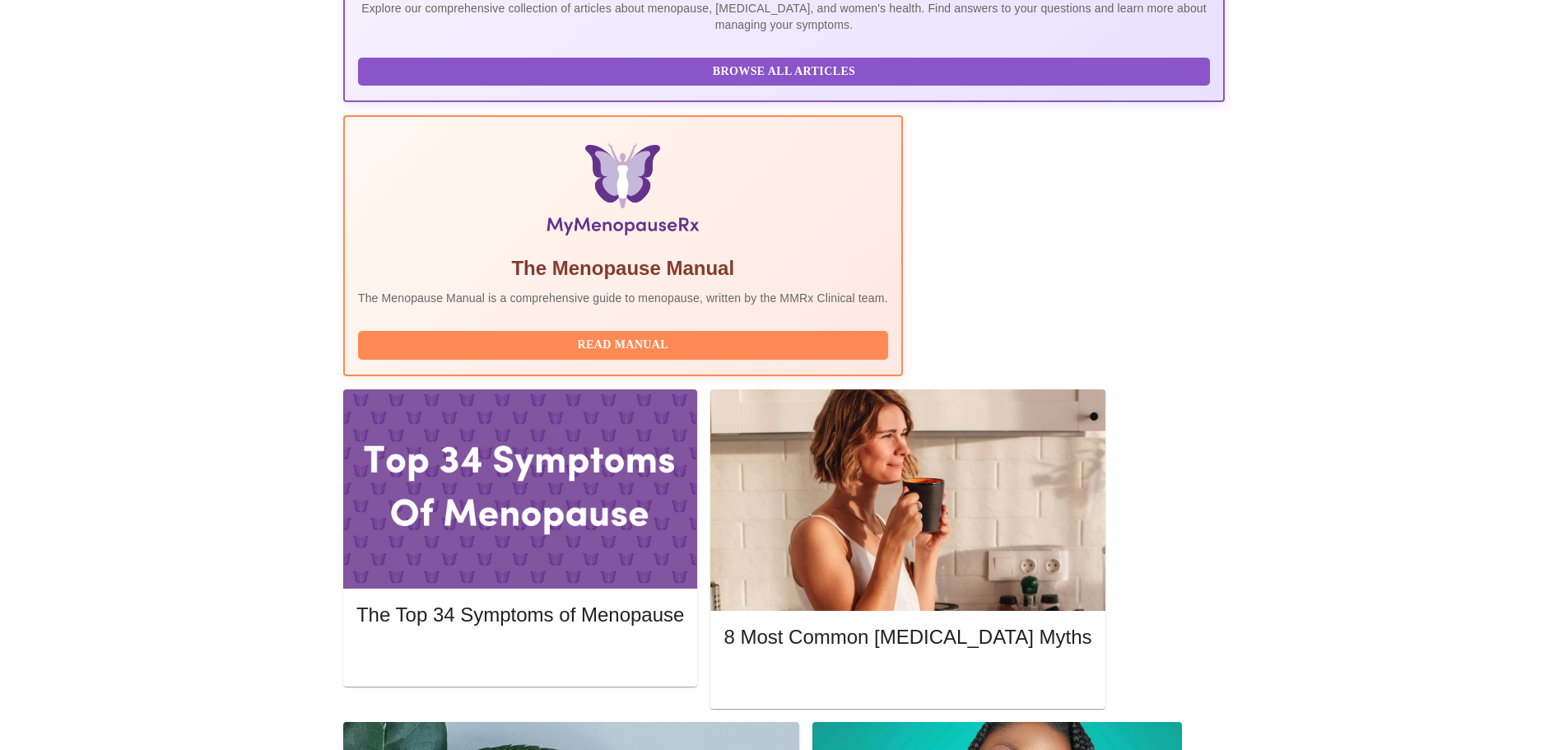
scroll to position [0, 0]
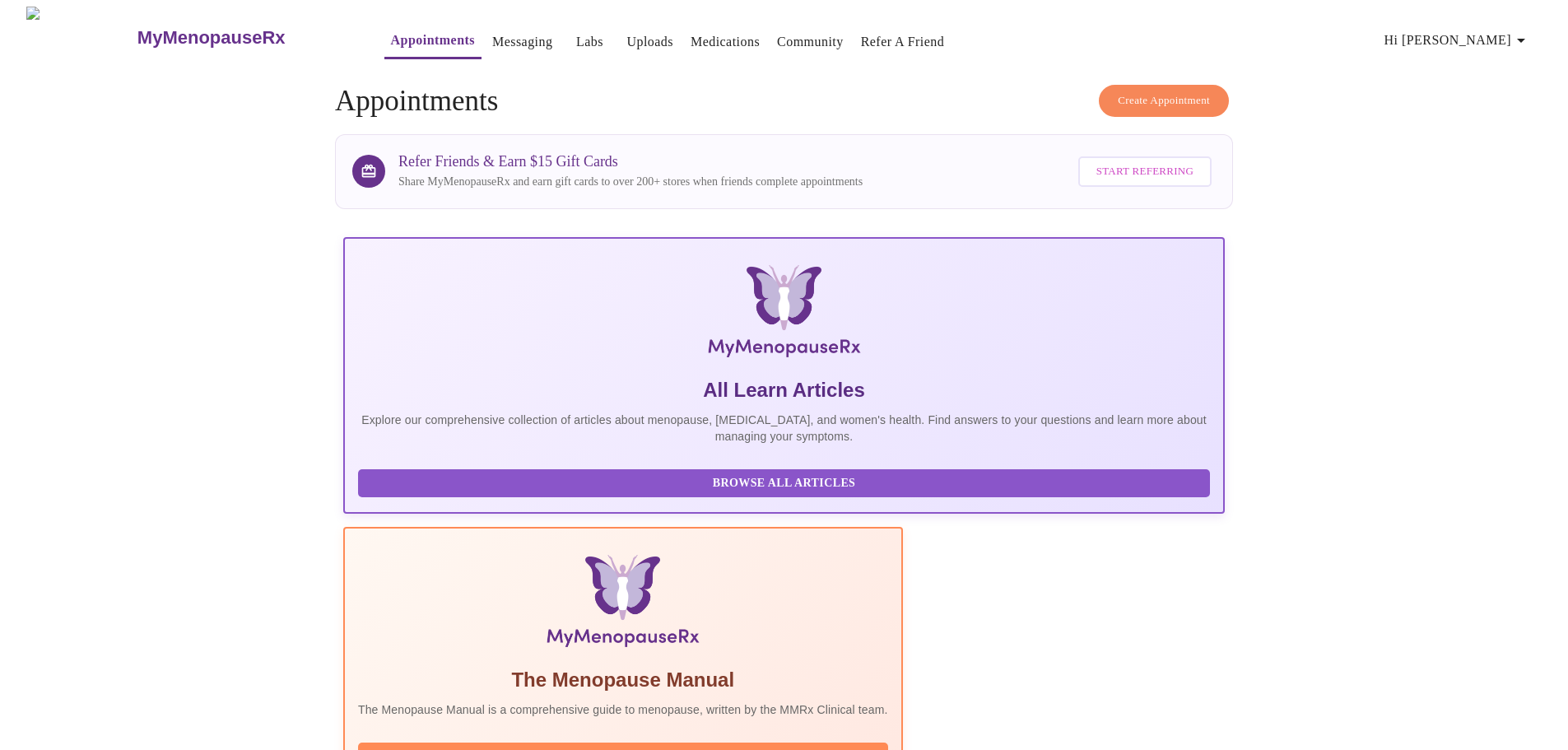
click at [1492, 41] on span "Hi [PERSON_NAME]" at bounding box center [1457, 40] width 147 height 23
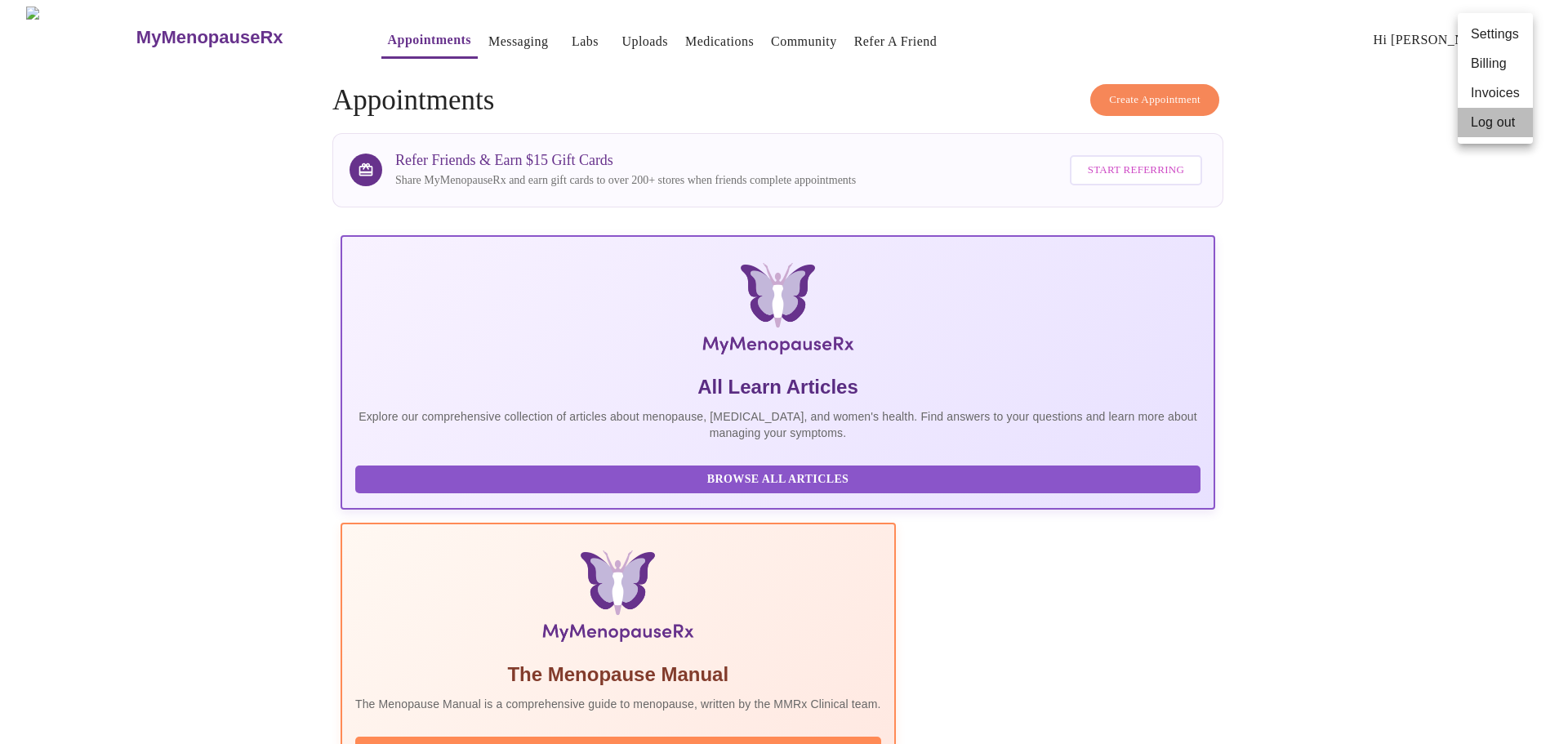
click at [1491, 122] on li "Log out" at bounding box center [1495, 122] width 75 height 30
